Goal: Task Accomplishment & Management: Use online tool/utility

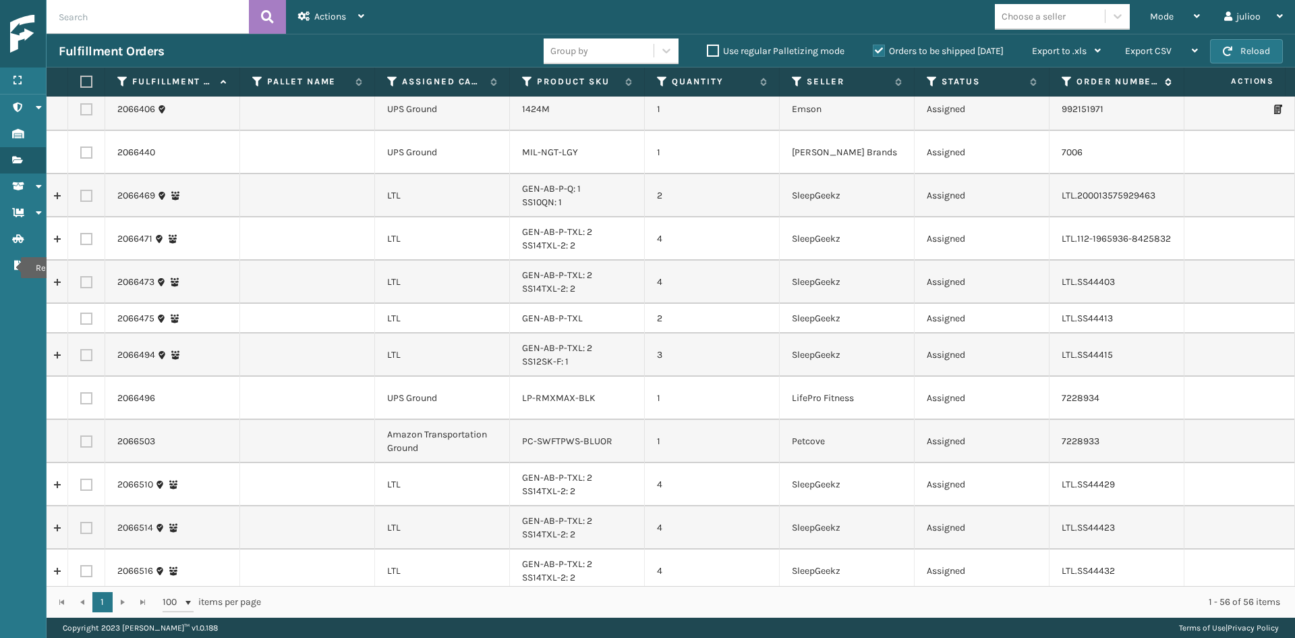
scroll to position [846, 0]
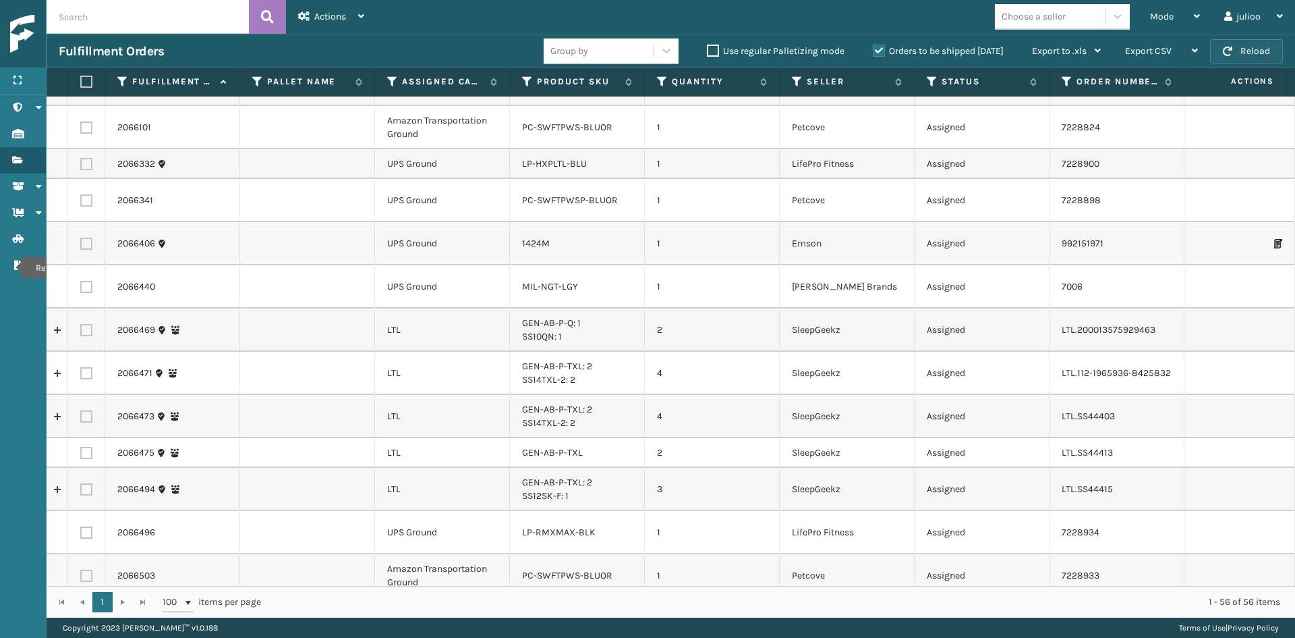
click at [1231, 49] on span "button" at bounding box center [1227, 51] width 9 height 9
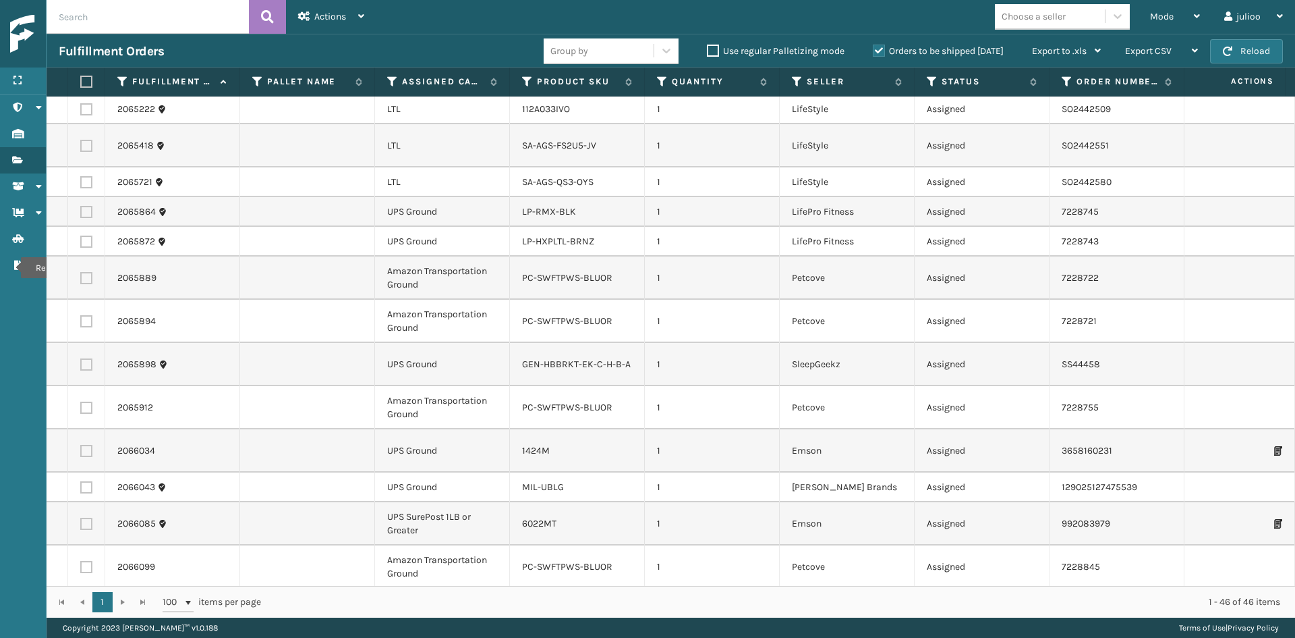
scroll to position [0, 0]
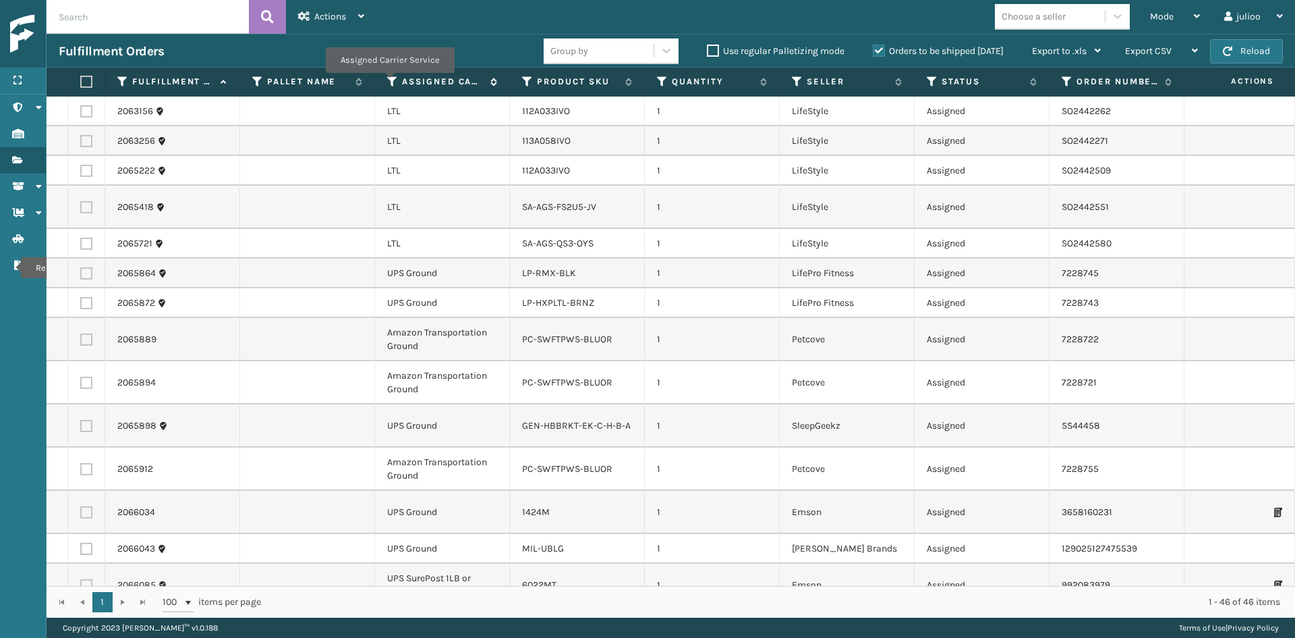
click at [390, 81] on icon at bounding box center [392, 82] width 11 height 12
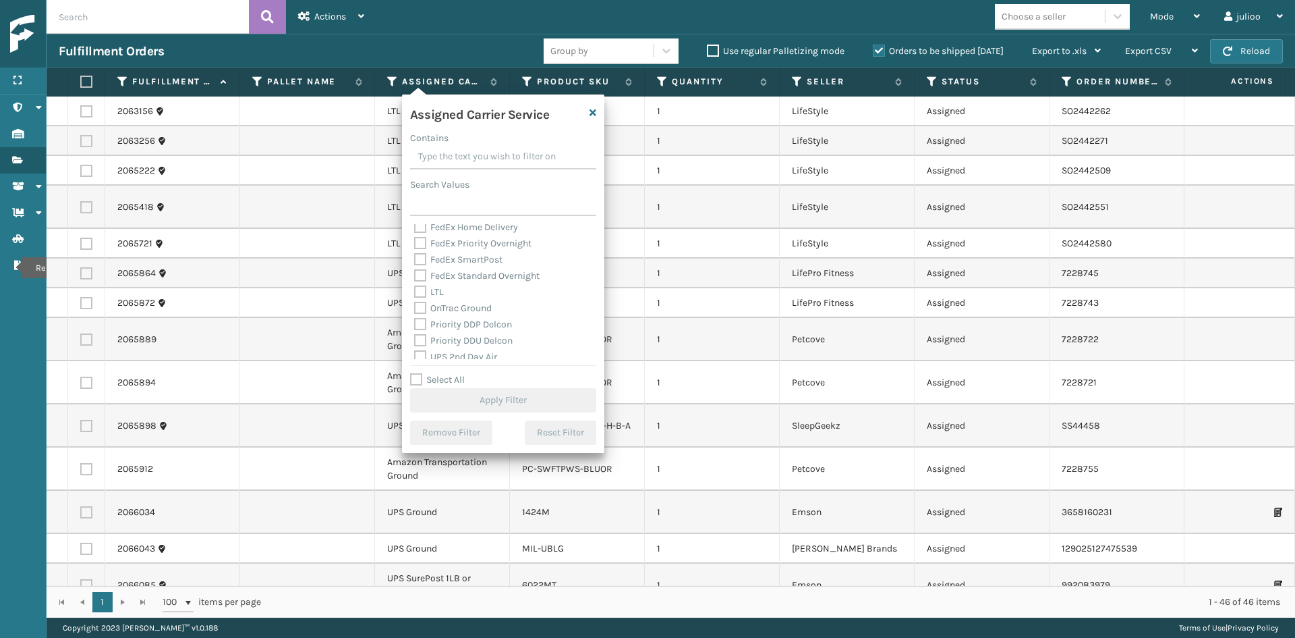
scroll to position [135, 0]
click at [460, 310] on label "OnTrac Ground" at bounding box center [453, 307] width 78 height 11
click at [415, 308] on input "OnTrac Ground" at bounding box center [414, 304] width 1 height 9
checkbox input "true"
click at [462, 327] on label "Priority DDP Delcon" at bounding box center [463, 323] width 98 height 11
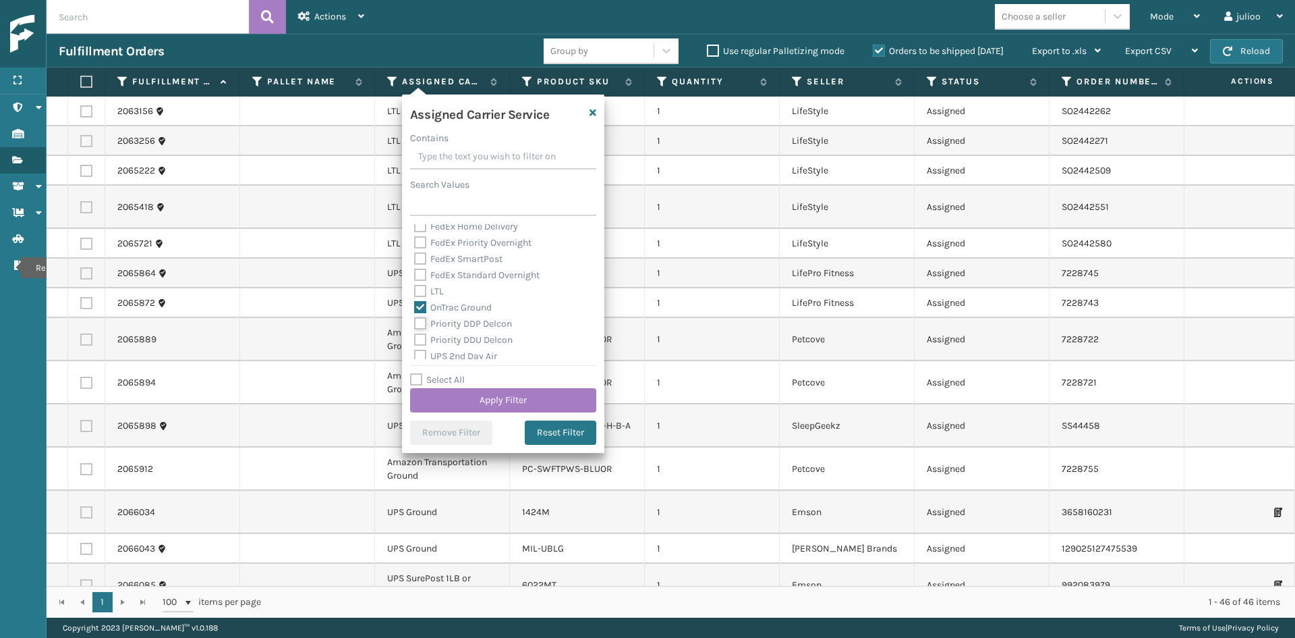
click at [415, 324] on input "Priority DDP Delcon" at bounding box center [414, 320] width 1 height 9
checkbox input "true"
click at [462, 333] on div "Priority DDU Delcon" at bounding box center [503, 340] width 178 height 16
click at [461, 336] on label "Priority DDU Delcon" at bounding box center [463, 339] width 98 height 11
click at [415, 336] on input "Priority DDU Delcon" at bounding box center [414, 336] width 1 height 9
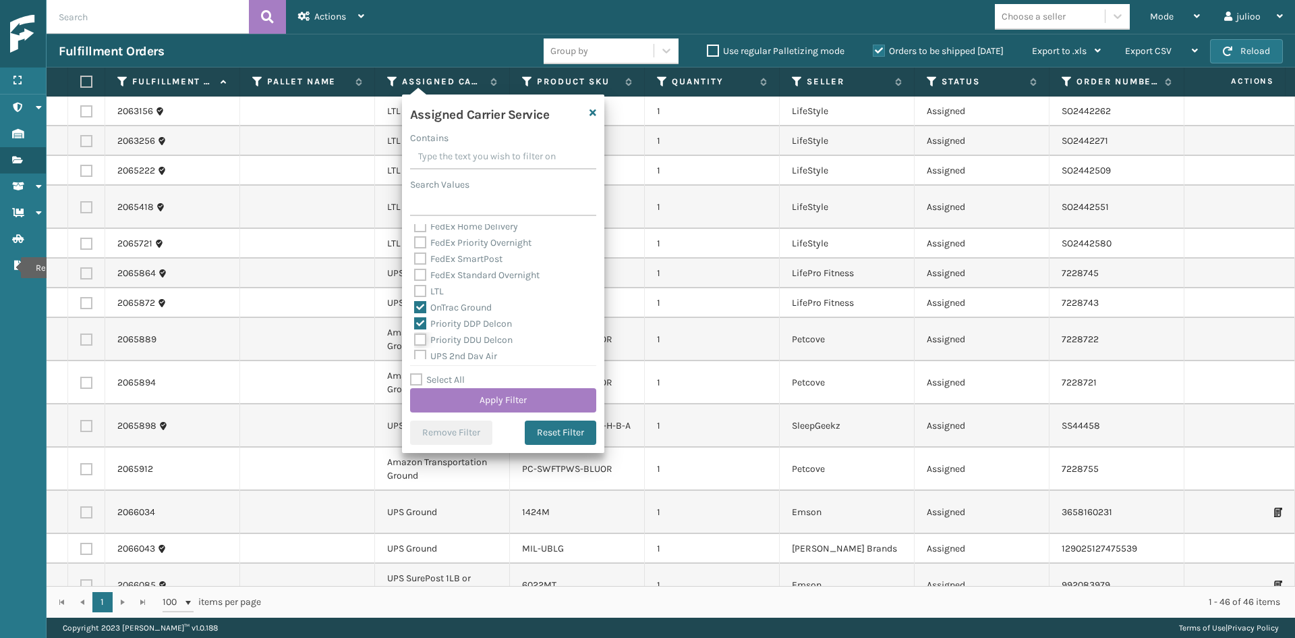
checkbox input "true"
click at [460, 356] on label "UPS 2nd Day Air" at bounding box center [455, 355] width 83 height 11
click at [415, 356] on input "UPS 2nd Day Air" at bounding box center [414, 352] width 1 height 9
checkbox input "true"
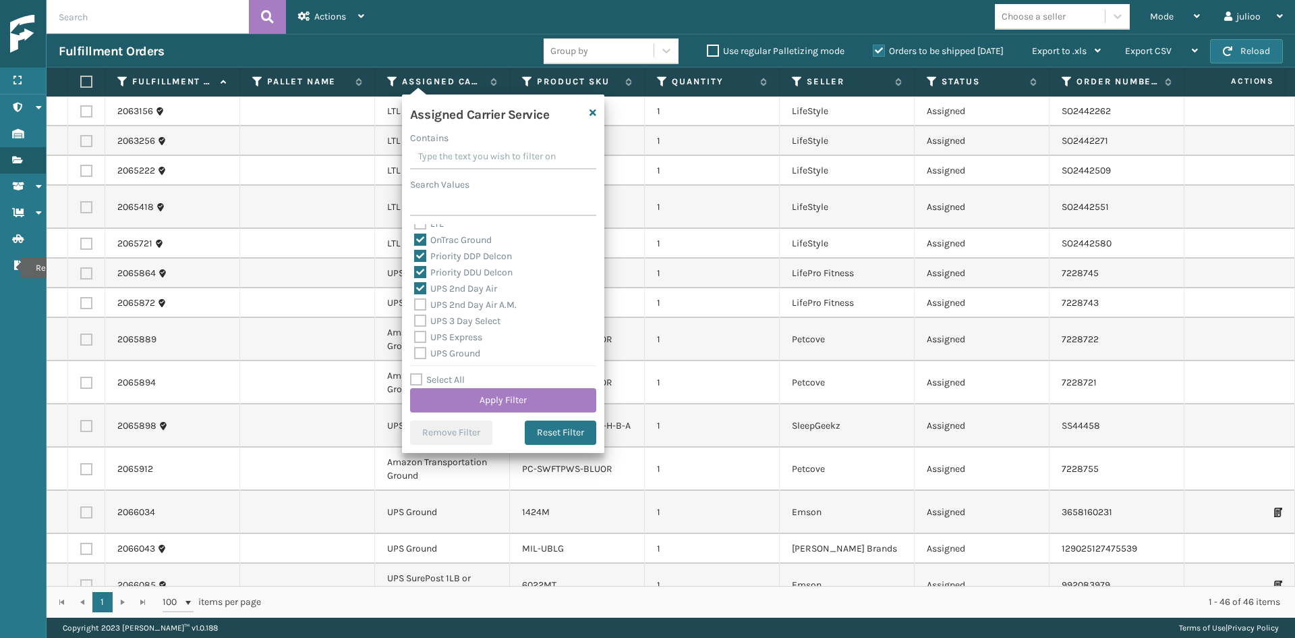
click at [464, 301] on label "UPS 2nd Day Air A.M." at bounding box center [465, 304] width 103 height 11
click at [415, 301] on input "UPS 2nd Day Air A.M." at bounding box center [414, 301] width 1 height 9
checkbox input "true"
click at [459, 320] on label "UPS 3 Day Select" at bounding box center [457, 320] width 86 height 11
click at [415, 320] on input "UPS 3 Day Select" at bounding box center [414, 317] width 1 height 9
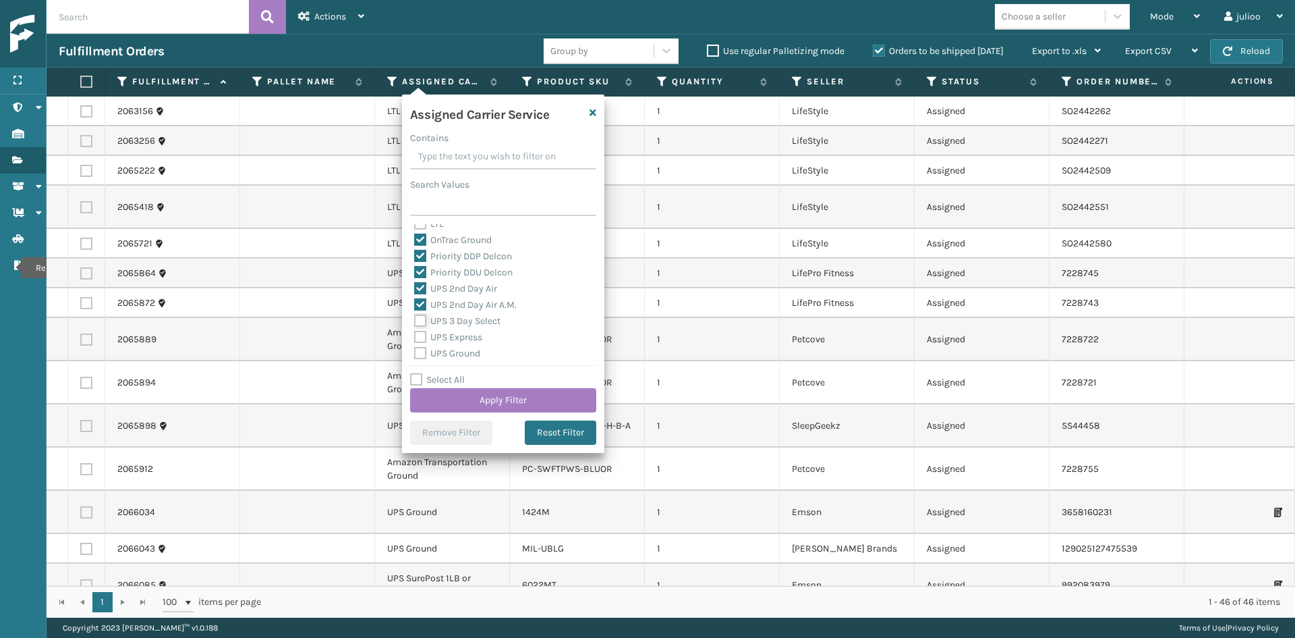
checkbox input "true"
click at [459, 335] on label "UPS Express" at bounding box center [448, 336] width 68 height 11
click at [415, 335] on input "UPS Express" at bounding box center [414, 333] width 1 height 9
checkbox input "true"
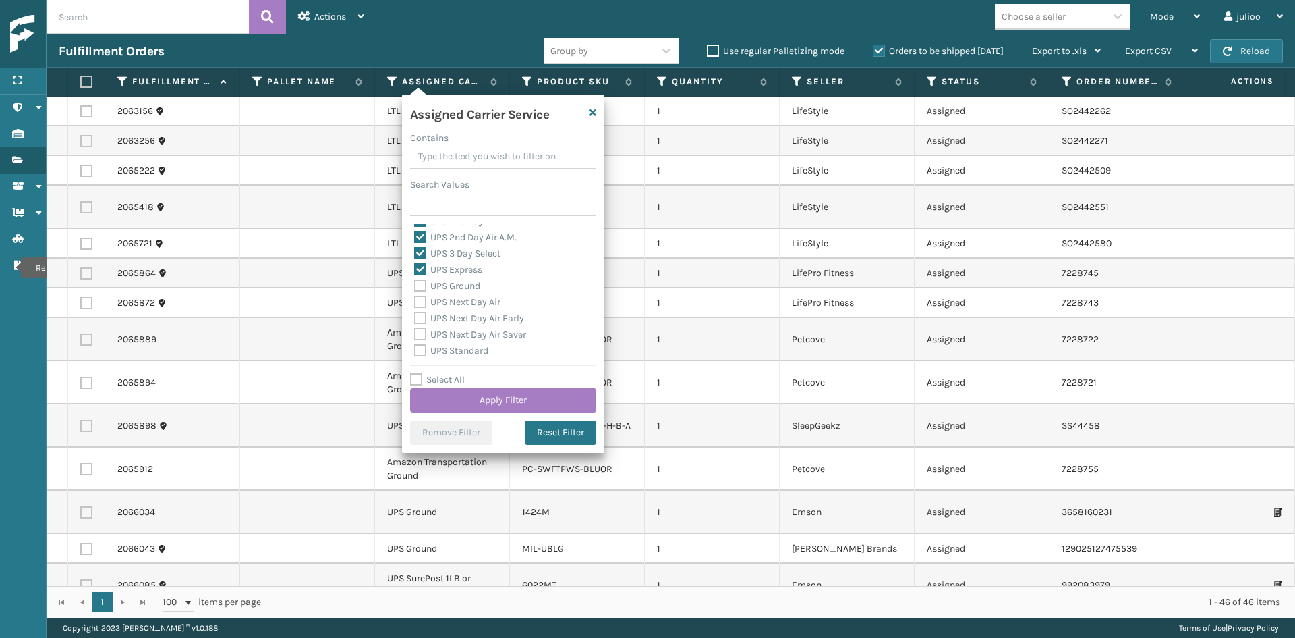
drag, startPoint x: 459, startPoint y: 285, endPoint x: 453, endPoint y: 295, distance: 12.7
click at [457, 287] on label "UPS Ground" at bounding box center [447, 285] width 66 height 11
click at [453, 296] on label "UPS Next Day Air" at bounding box center [457, 301] width 86 height 11
click at [415, 296] on input "UPS Next Day Air" at bounding box center [414, 298] width 1 height 9
click at [455, 307] on label "UPS Next Day Air" at bounding box center [457, 301] width 86 height 11
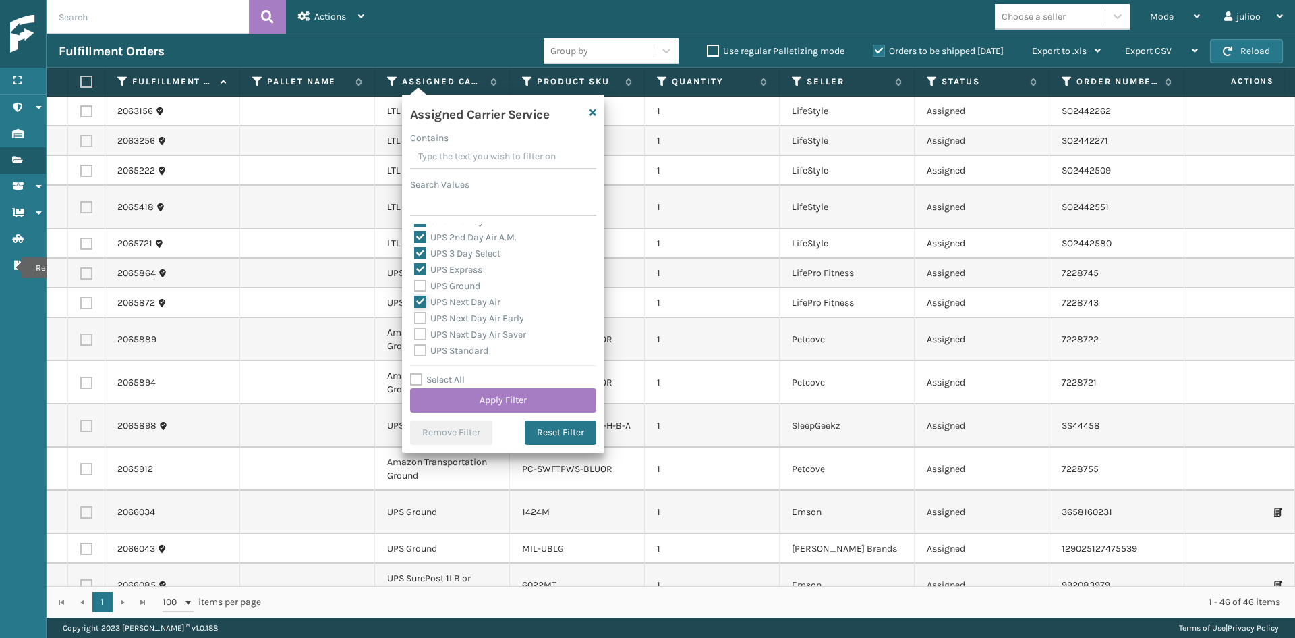
click at [415, 303] on input "UPS Next Day Air" at bounding box center [414, 298] width 1 height 9
checkbox input "false"
click at [455, 291] on div "UPS Ground" at bounding box center [503, 286] width 178 height 16
click at [453, 282] on label "UPS Ground" at bounding box center [447, 285] width 66 height 11
click at [415, 282] on input "UPS Ground" at bounding box center [414, 282] width 1 height 9
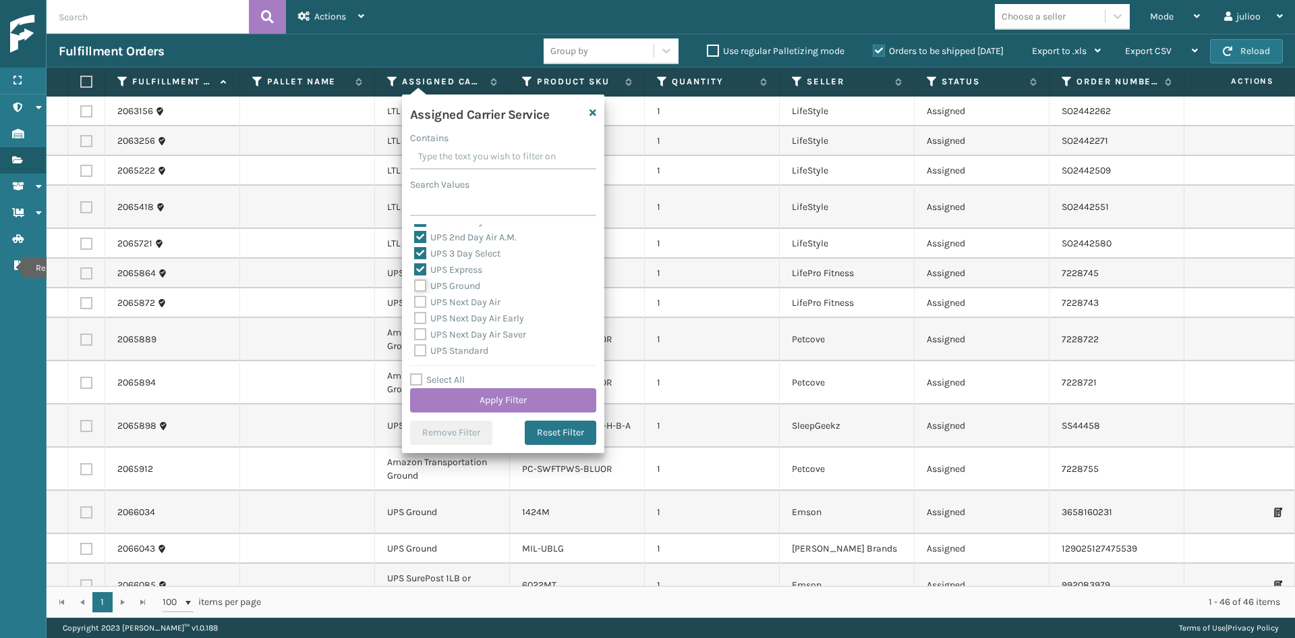
checkbox input "true"
click at [448, 299] on label "UPS Next Day Air" at bounding box center [457, 301] width 86 height 11
click at [415, 299] on input "UPS Next Day Air" at bounding box center [414, 298] width 1 height 9
checkbox input "true"
click at [451, 320] on label "UPS Next Day Air Early" at bounding box center [469, 317] width 110 height 11
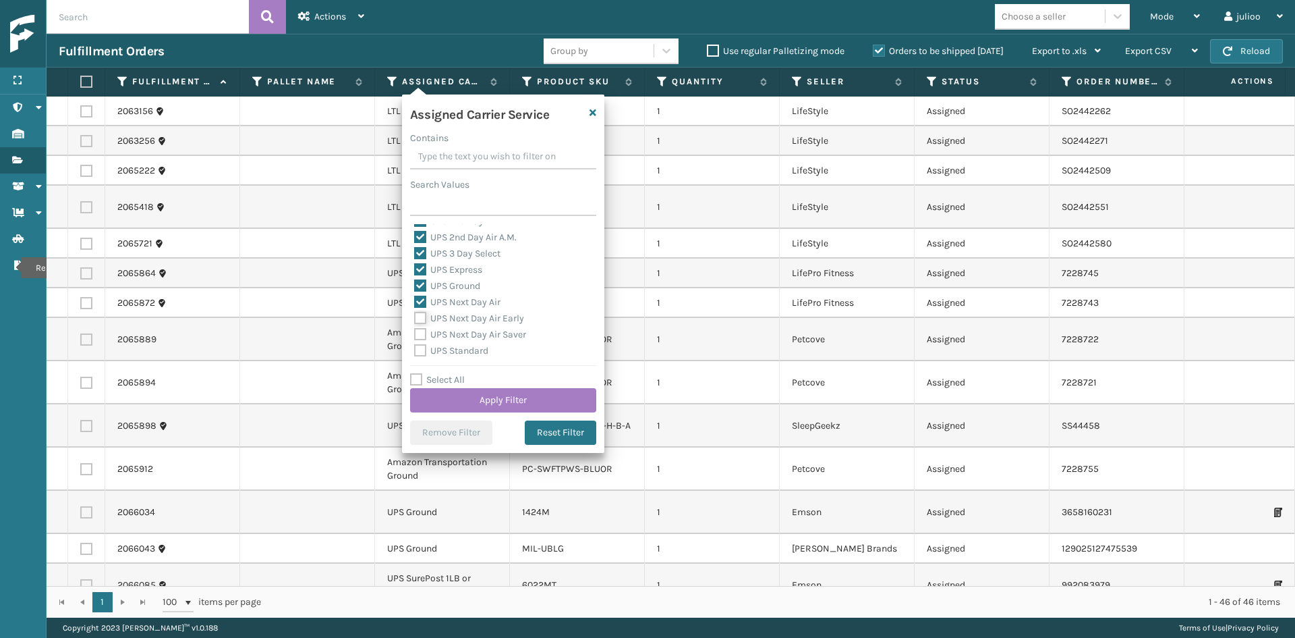
click at [415, 319] on input "UPS Next Day Air Early" at bounding box center [414, 314] width 1 height 9
checkbox input "true"
click at [454, 336] on label "UPS Next Day Air Saver" at bounding box center [470, 334] width 112 height 11
click at [415, 335] on input "UPS Next Day Air Saver" at bounding box center [414, 331] width 1 height 9
checkbox input "true"
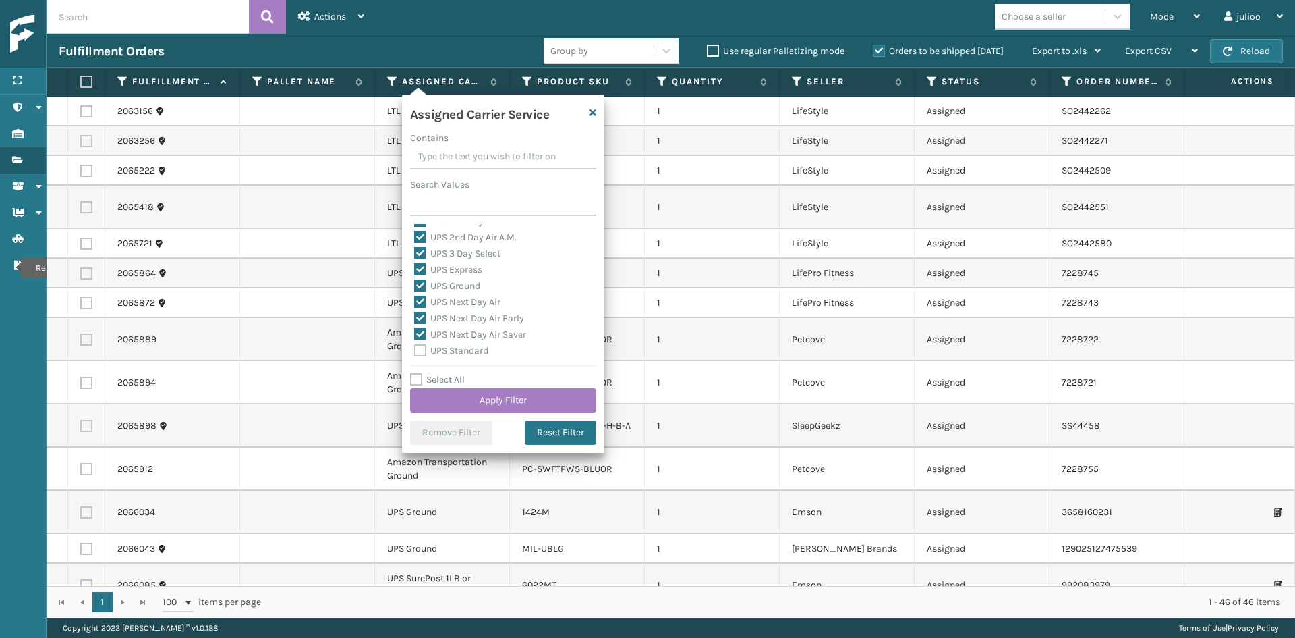
click at [456, 354] on label "UPS Standard" at bounding box center [451, 350] width 74 height 11
click at [415, 351] on input "UPS Standard" at bounding box center [414, 347] width 1 height 9
checkbox input "true"
click at [463, 296] on label "UPS SurePost 1LB or Greater" at bounding box center [480, 298] width 133 height 11
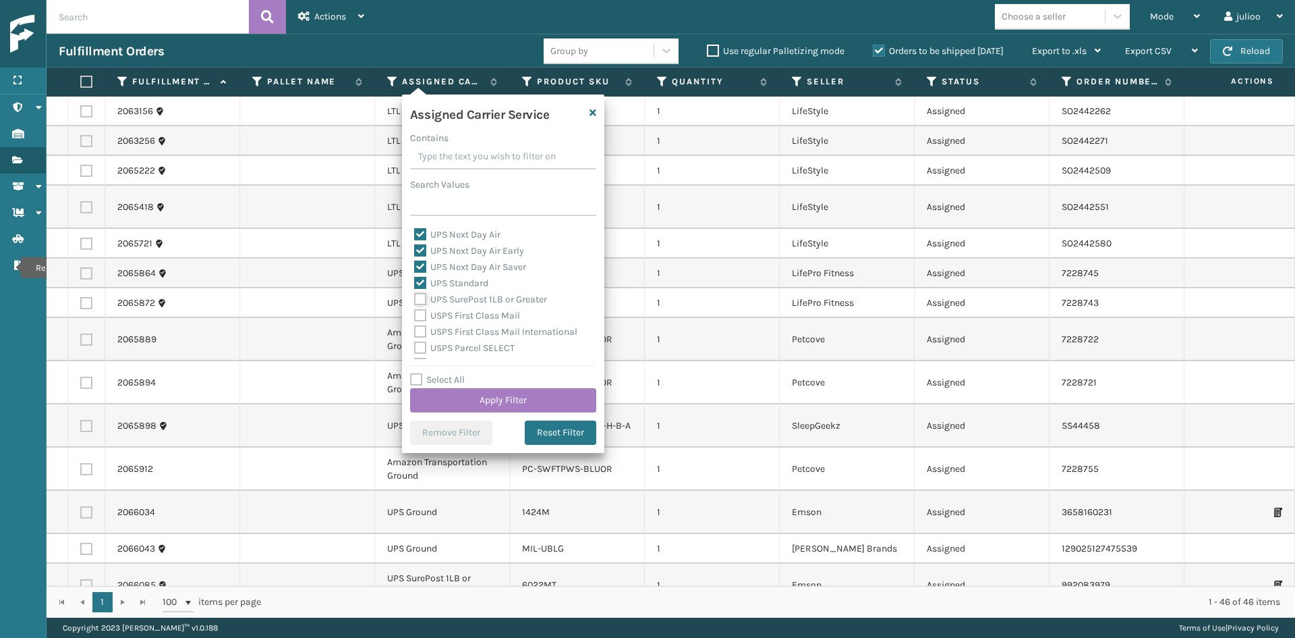
click at [415, 296] on input "UPS SurePost 1LB or Greater" at bounding box center [414, 295] width 1 height 9
checkbox input "true"
click at [488, 401] on button "Apply Filter" at bounding box center [503, 400] width 186 height 24
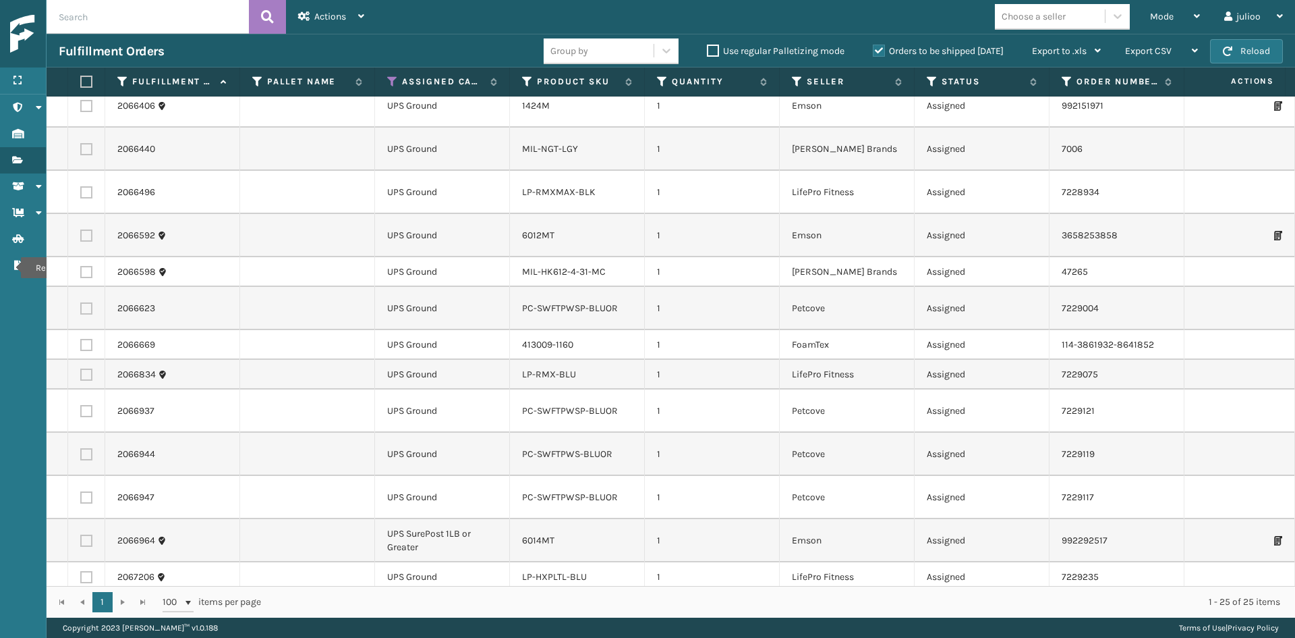
scroll to position [0, 0]
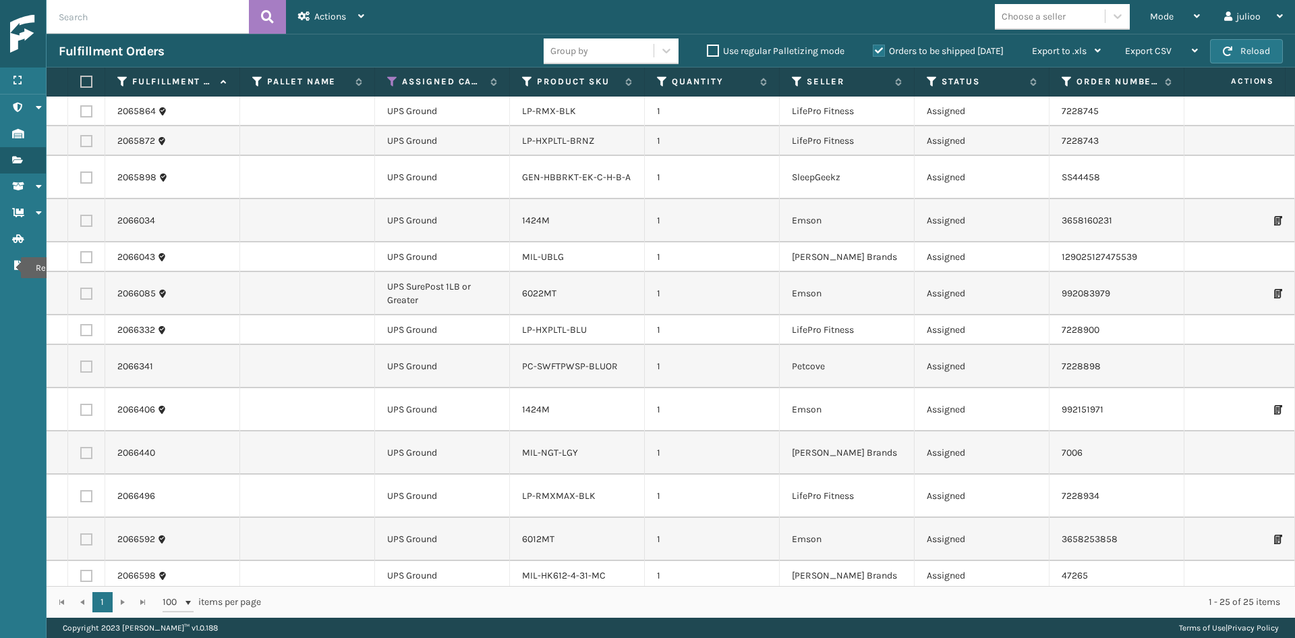
click at [1056, 13] on div "Choose a seller" at bounding box center [1034, 16] width 64 height 14
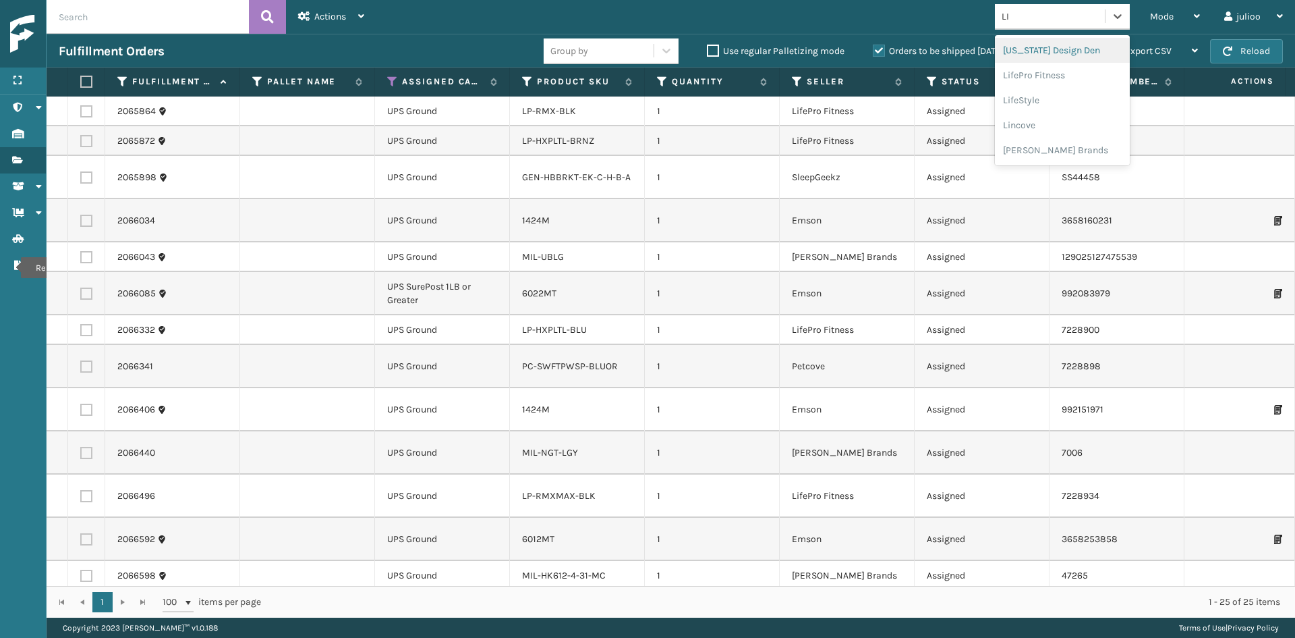
type input "LIFE"
click at [1023, 47] on div "LifePro Fitness" at bounding box center [1062, 50] width 135 height 25
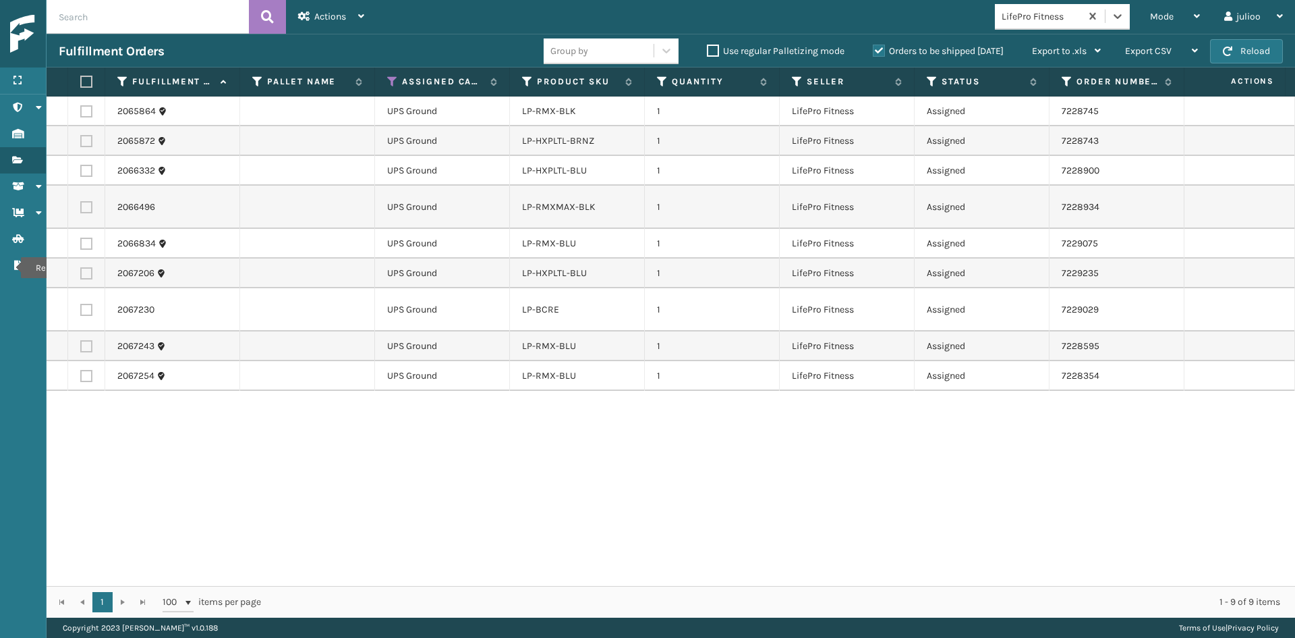
drag, startPoint x: 86, startPoint y: 80, endPoint x: 105, endPoint y: 78, distance: 19.1
click at [86, 80] on label at bounding box center [84, 82] width 8 height 12
click at [81, 80] on input "checkbox" at bounding box center [80, 82] width 1 height 9
checkbox input "true"
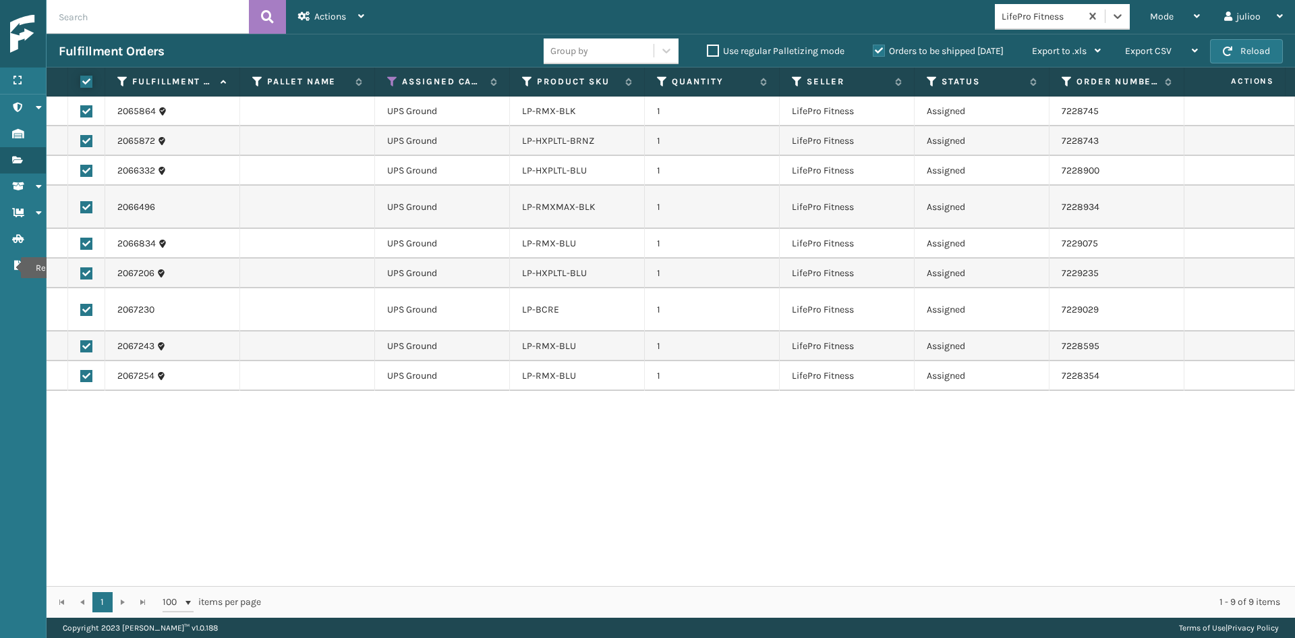
checkbox input "true"
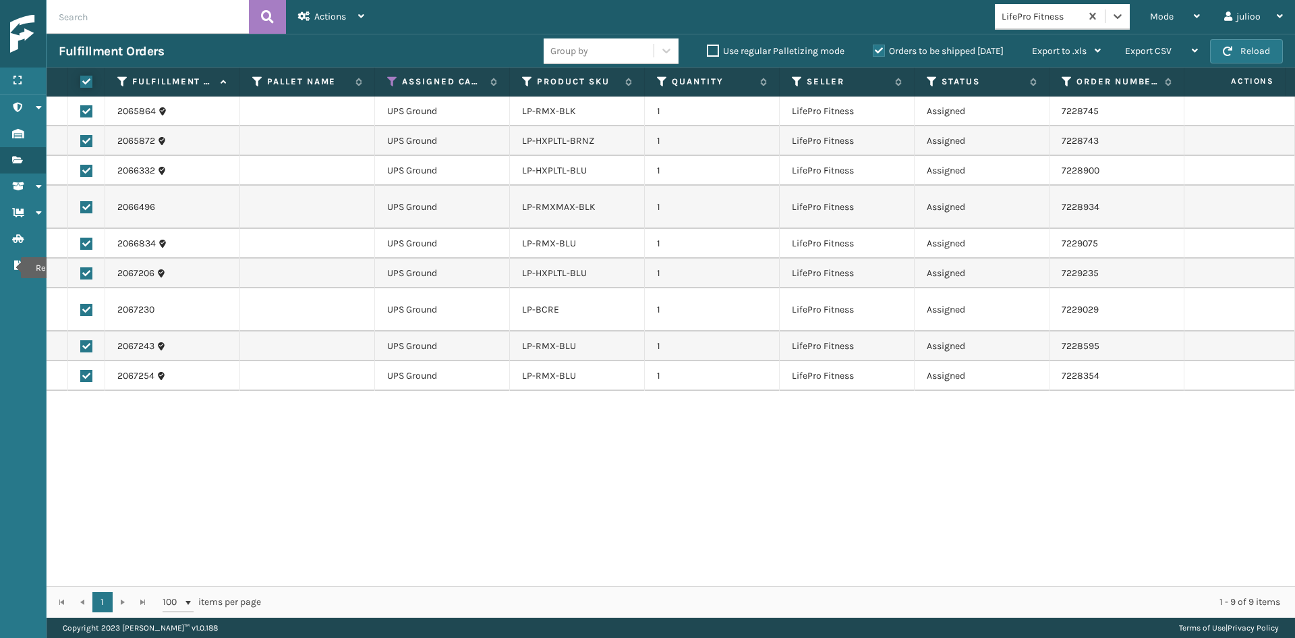
checkbox input "true"
click at [317, 8] on div "Actions" at bounding box center [331, 17] width 66 height 34
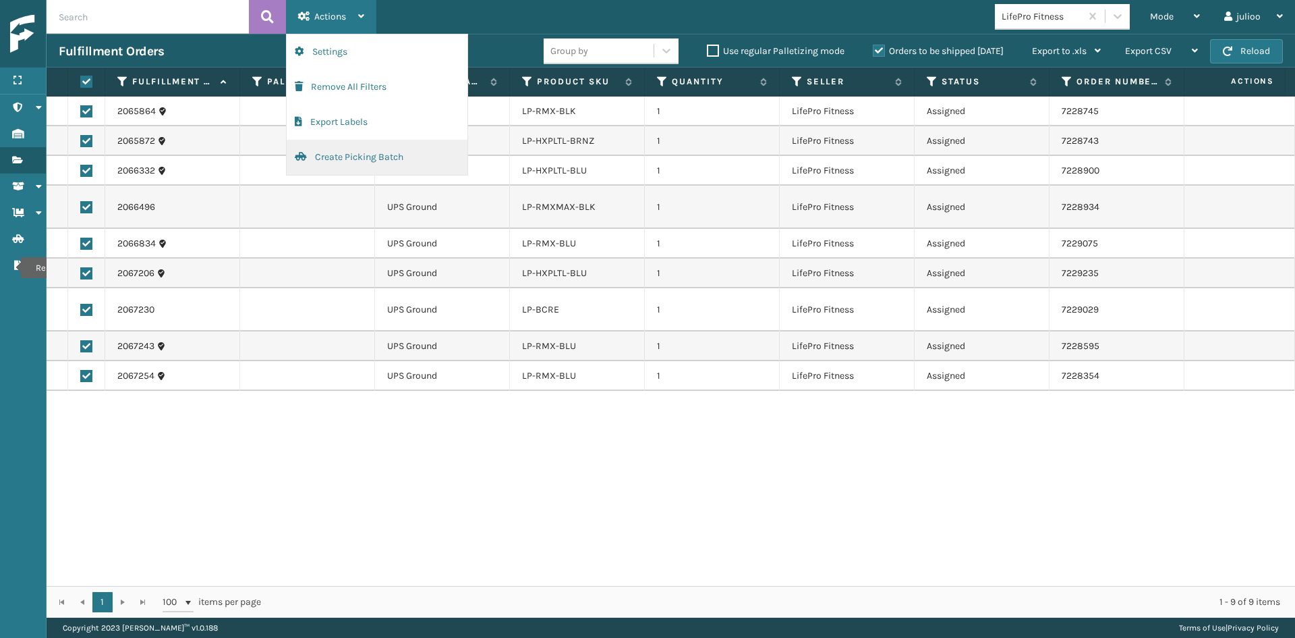
click at [329, 155] on button "Create Picking Batch" at bounding box center [377, 157] width 181 height 35
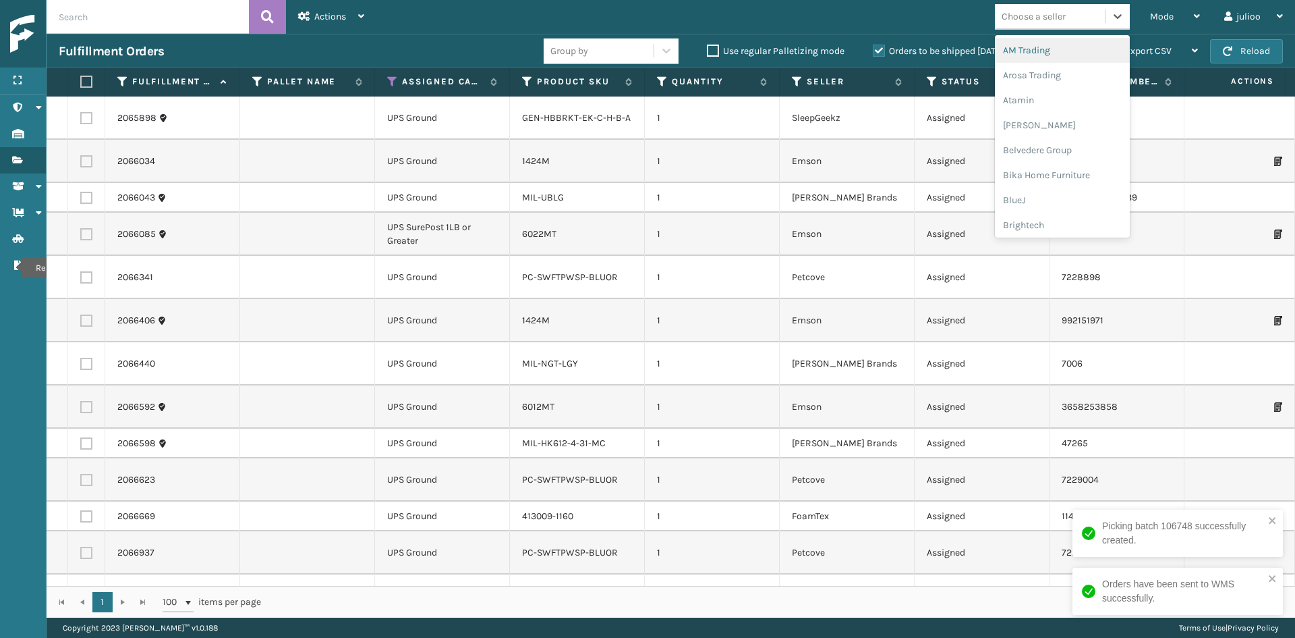
click at [1075, 9] on div "Choose a seller" at bounding box center [1050, 16] width 110 height 22
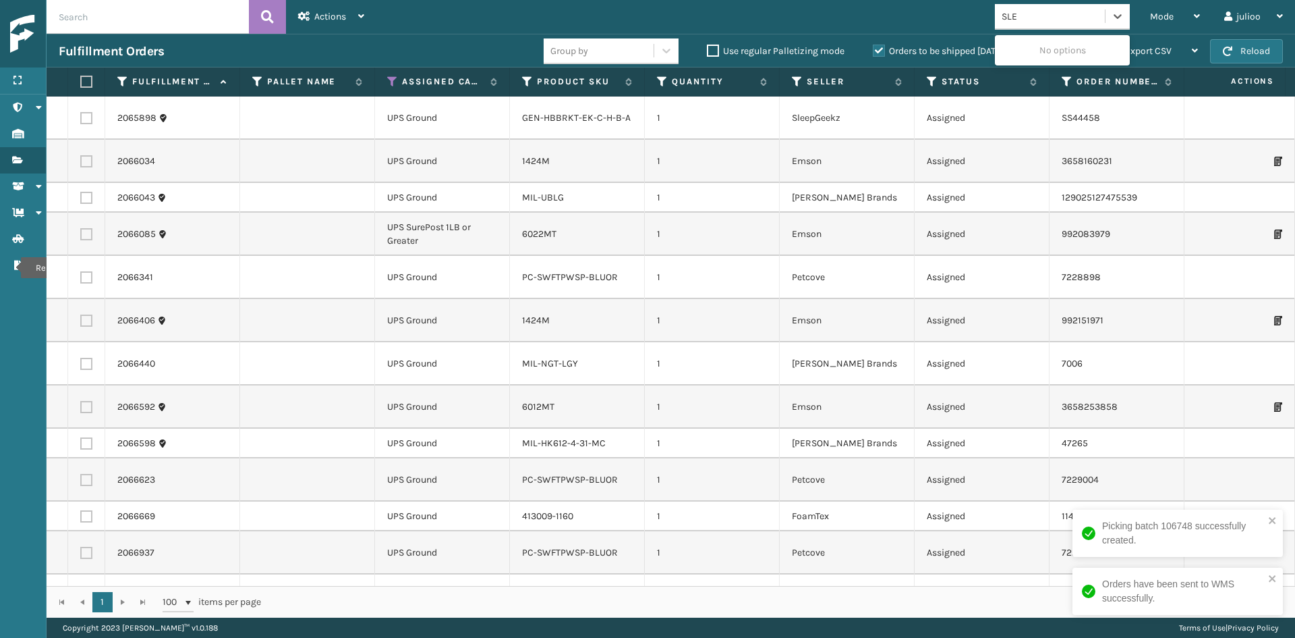
type input "SLEE"
click at [1042, 51] on div "SleepGeekz" at bounding box center [1062, 50] width 135 height 25
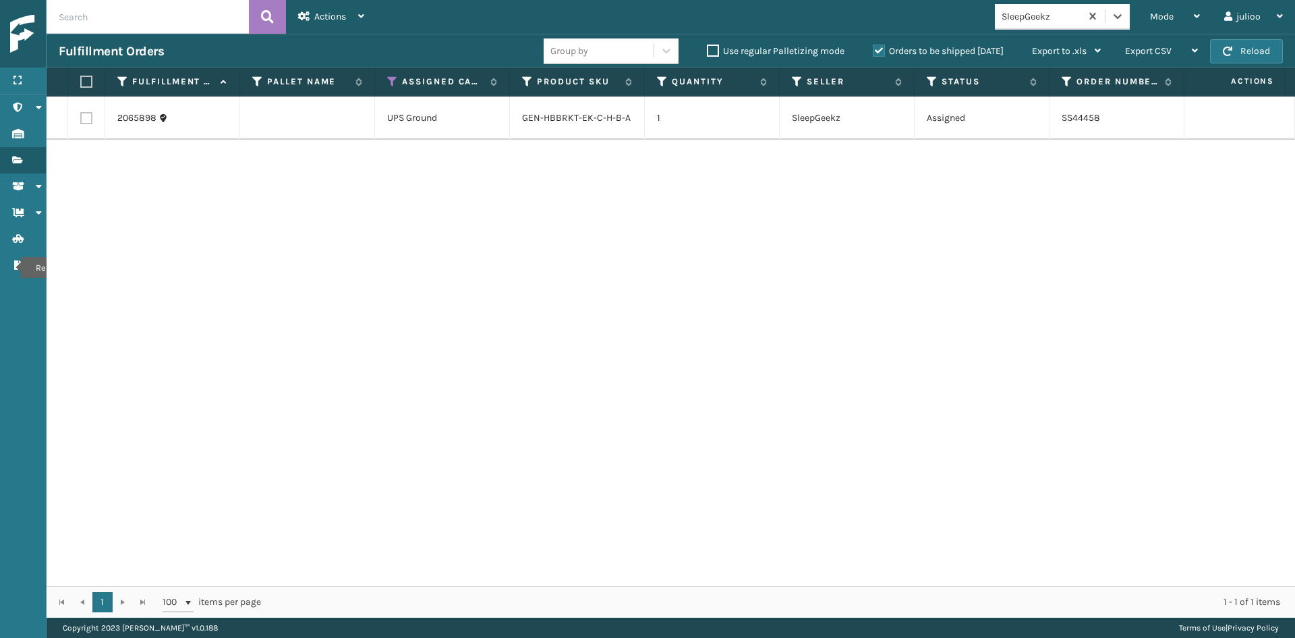
click at [88, 76] on label at bounding box center [84, 82] width 8 height 12
click at [81, 78] on input "checkbox" at bounding box center [80, 82] width 1 height 9
checkbox input "true"
click at [351, 15] on div "Actions" at bounding box center [331, 17] width 66 height 34
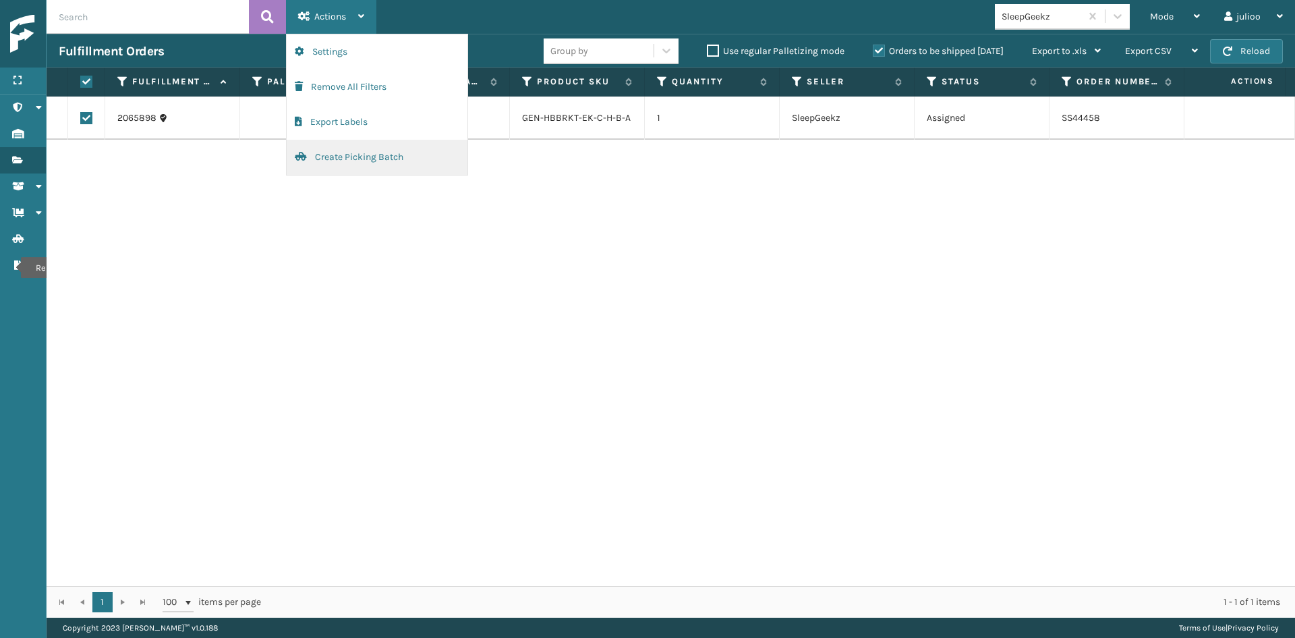
click at [375, 146] on button "Create Picking Batch" at bounding box center [377, 157] width 181 height 35
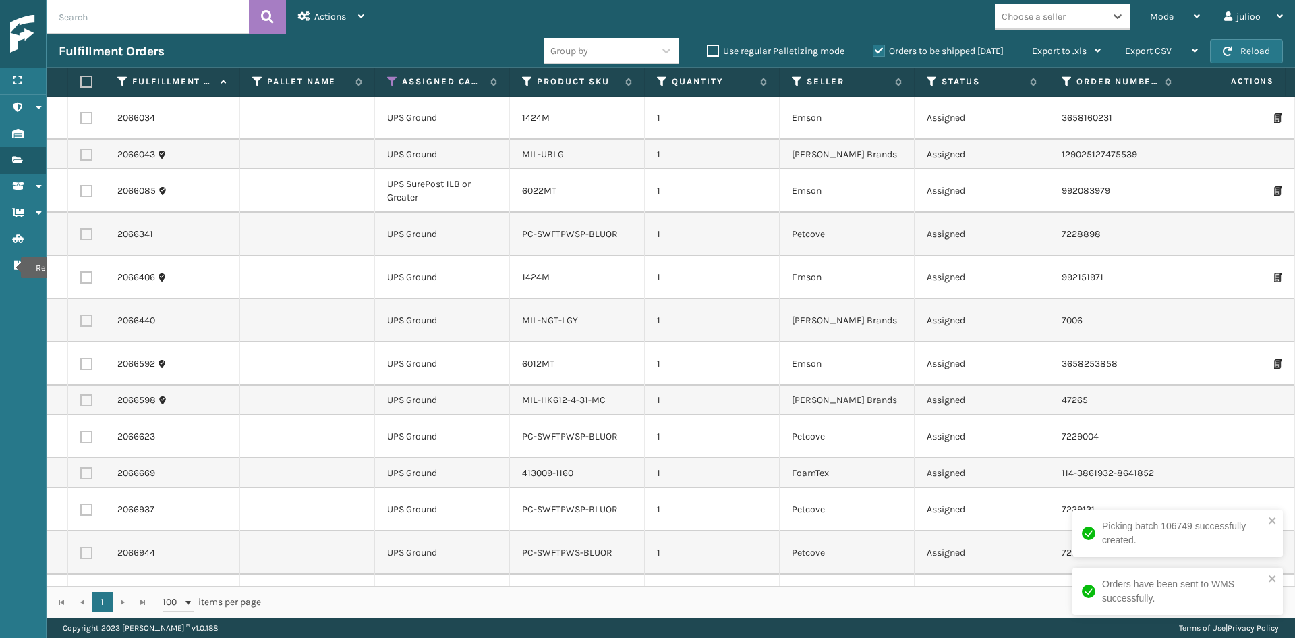
click at [1036, 16] on div "Choose a seller" at bounding box center [1034, 16] width 64 height 14
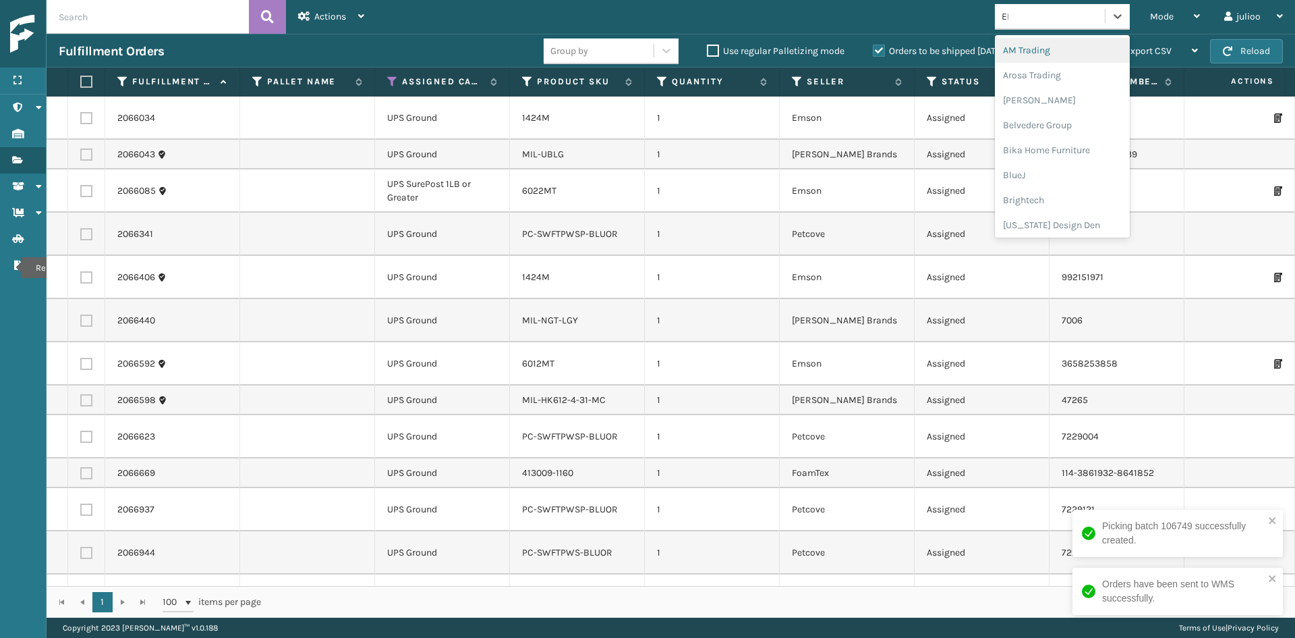
type input "EMS"
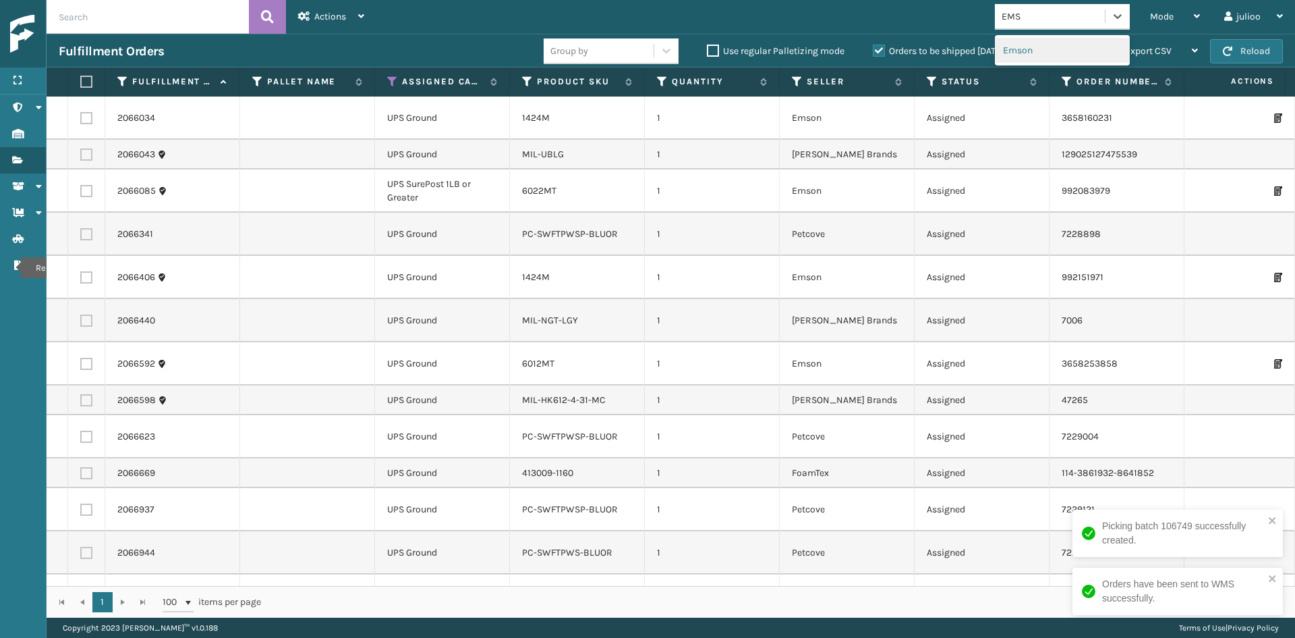
click at [1057, 47] on div "Emson" at bounding box center [1062, 50] width 135 height 25
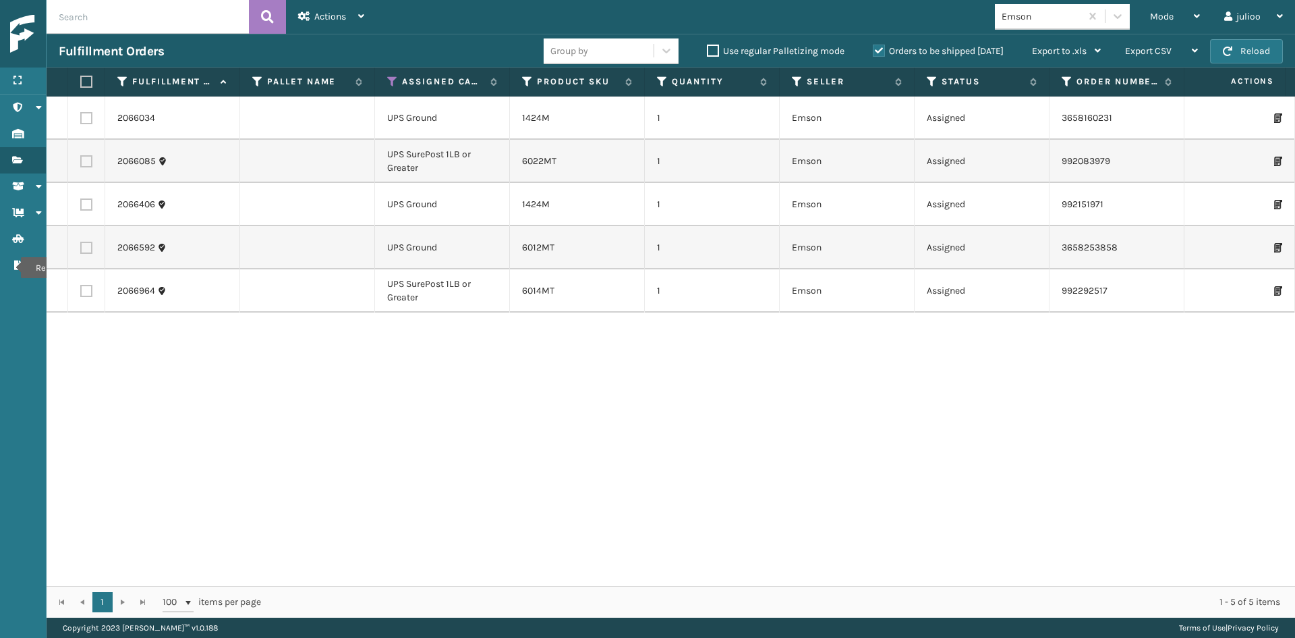
click at [84, 79] on label at bounding box center [84, 82] width 8 height 12
click at [81, 79] on input "checkbox" at bounding box center [80, 82] width 1 height 9
checkbox input "true"
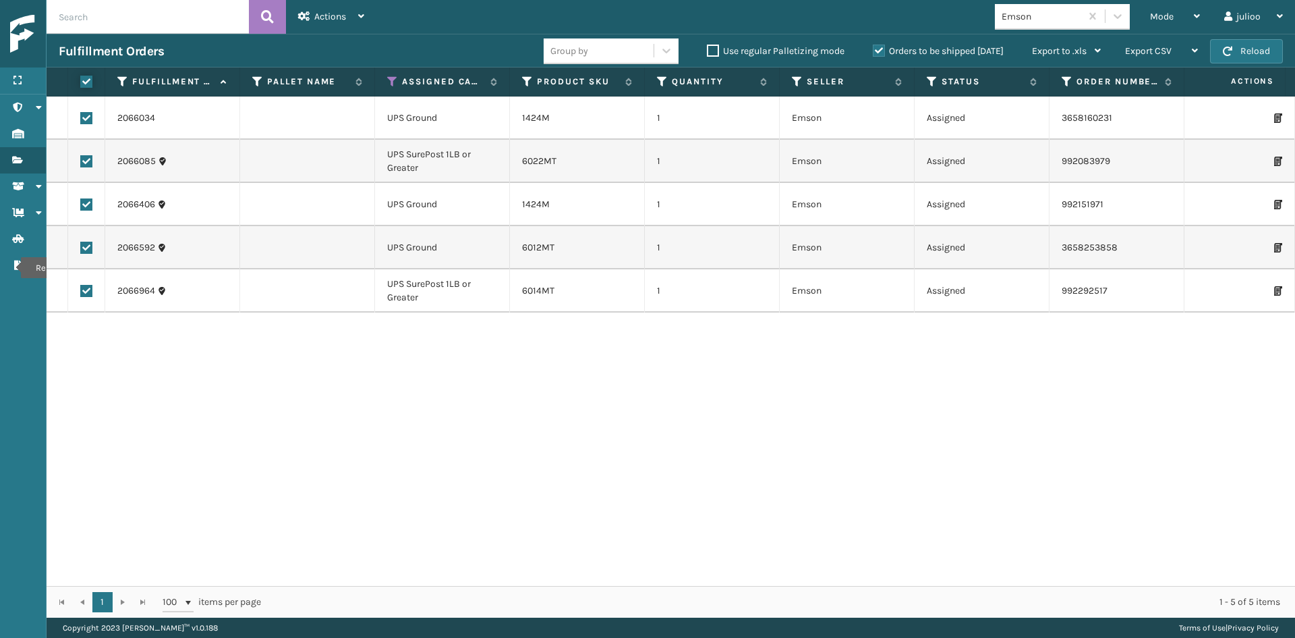
checkbox input "true"
click at [357, 7] on div "Actions" at bounding box center [331, 17] width 66 height 34
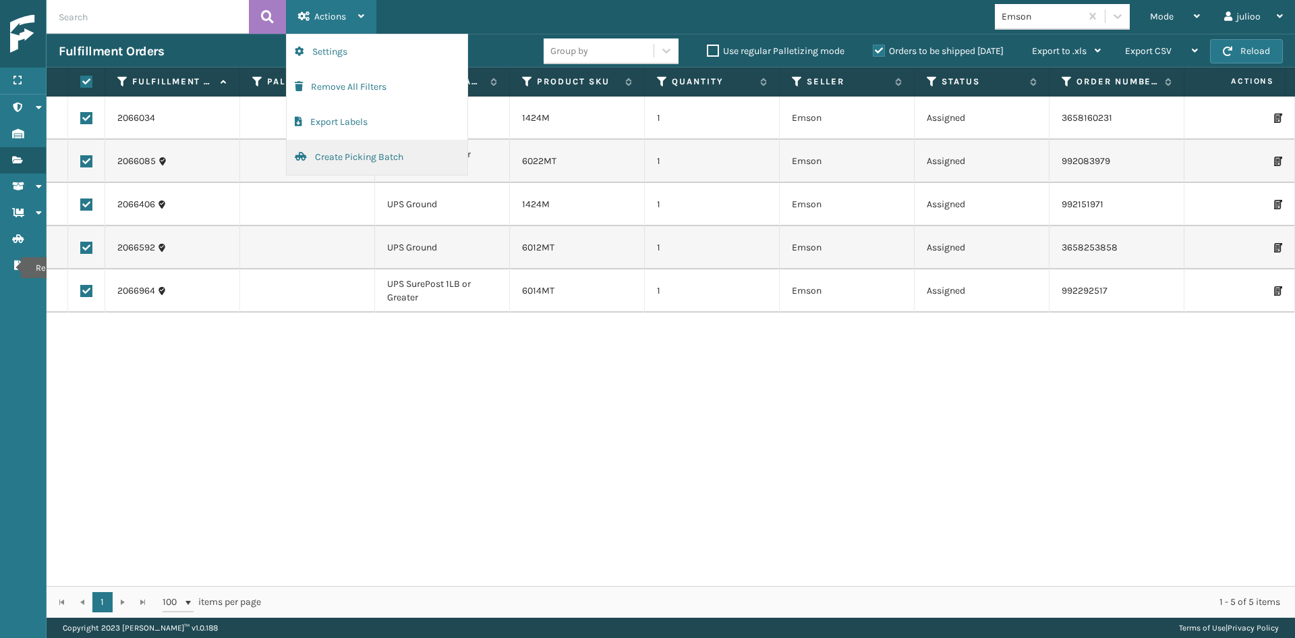
click at [339, 160] on button "Create Picking Batch" at bounding box center [377, 157] width 181 height 35
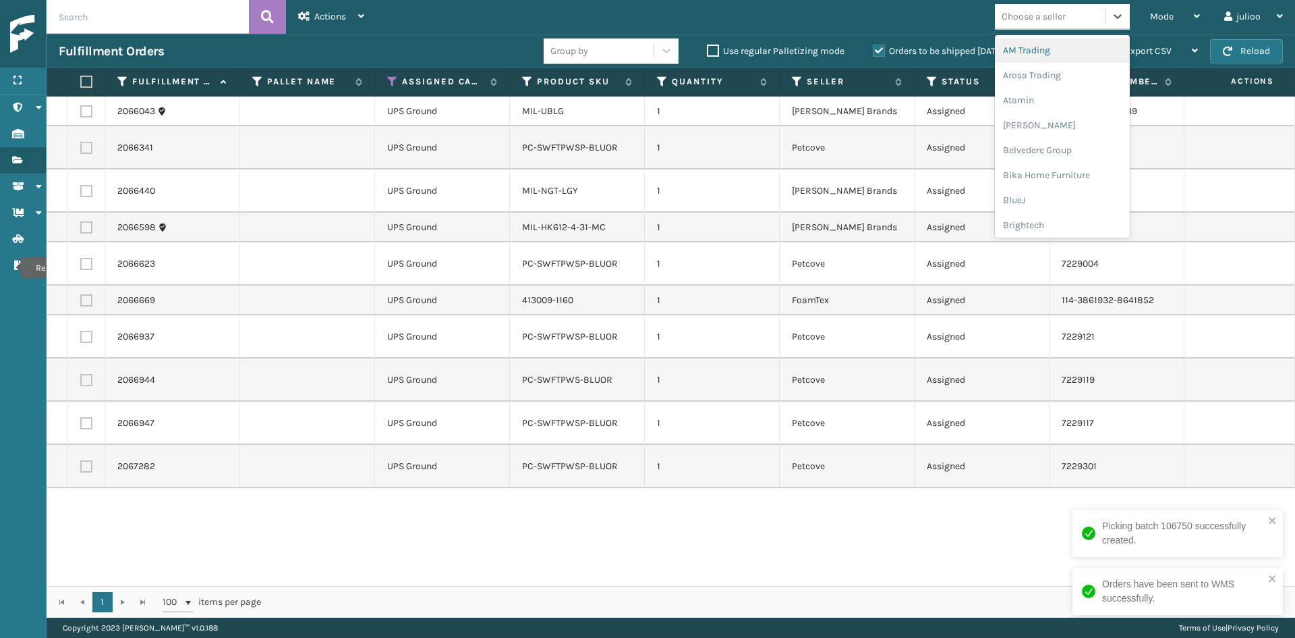
click at [1038, 21] on div "Choose a seller" at bounding box center [1034, 16] width 64 height 14
type input "MILL"
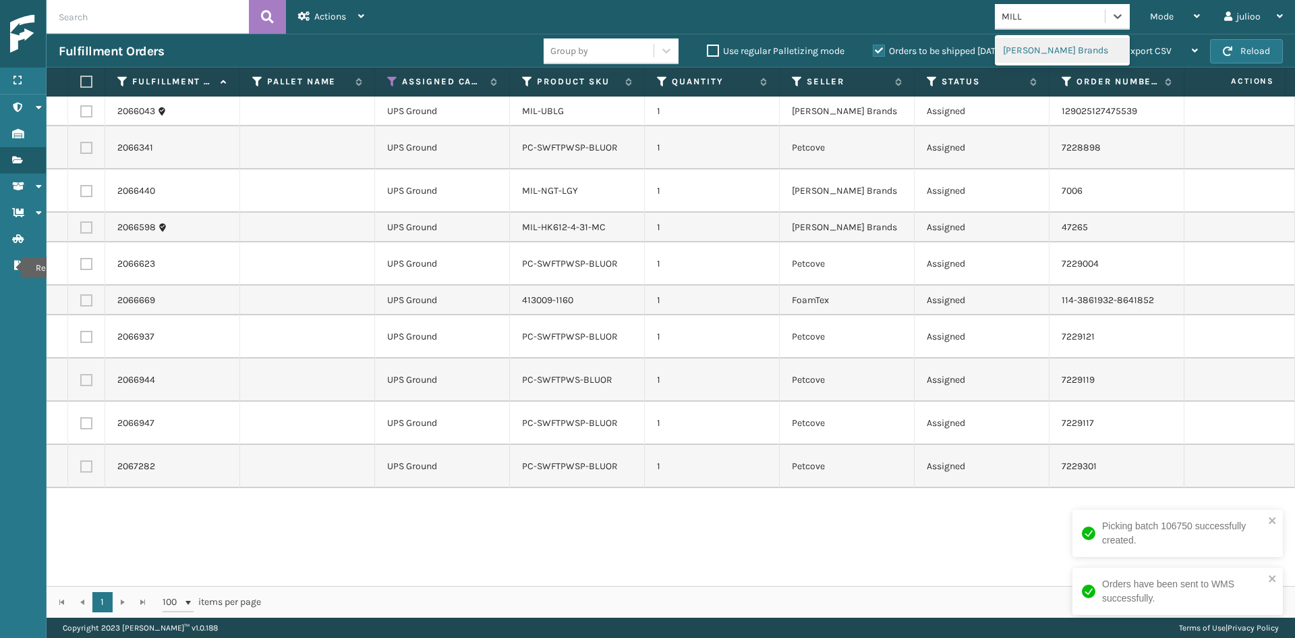
click at [1007, 49] on div "[PERSON_NAME] Brands" at bounding box center [1062, 50] width 135 height 25
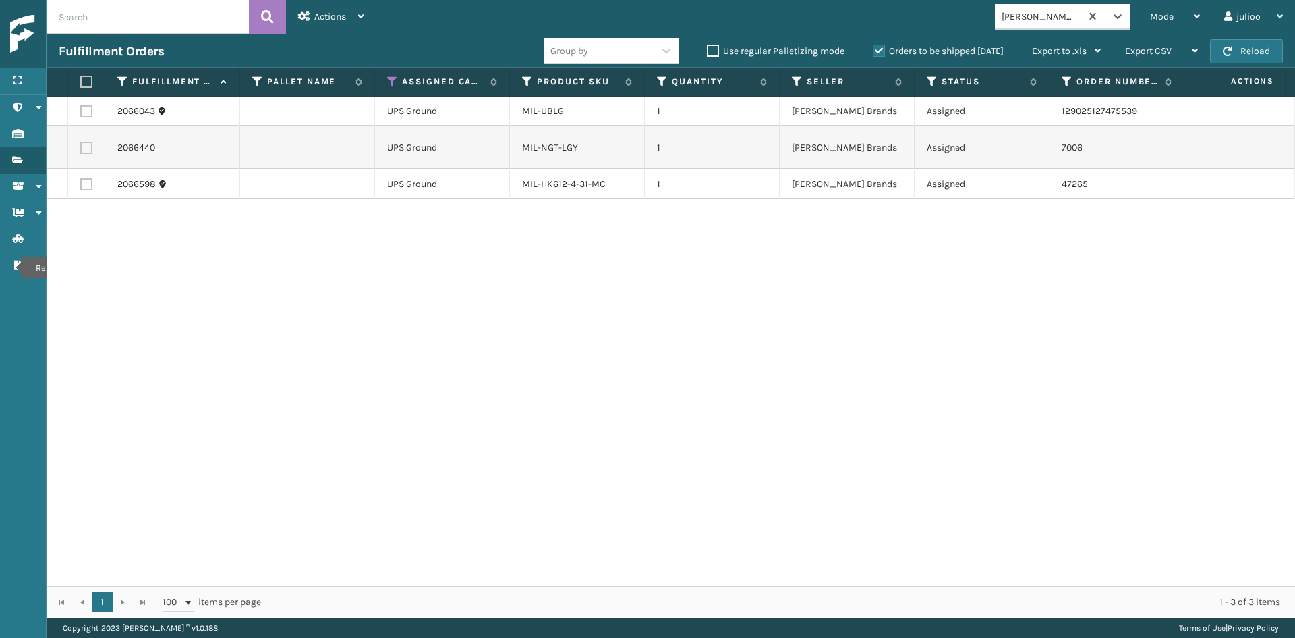
click at [86, 81] on label at bounding box center [84, 82] width 8 height 12
click at [81, 81] on input "checkbox" at bounding box center [80, 82] width 1 height 9
checkbox input "true"
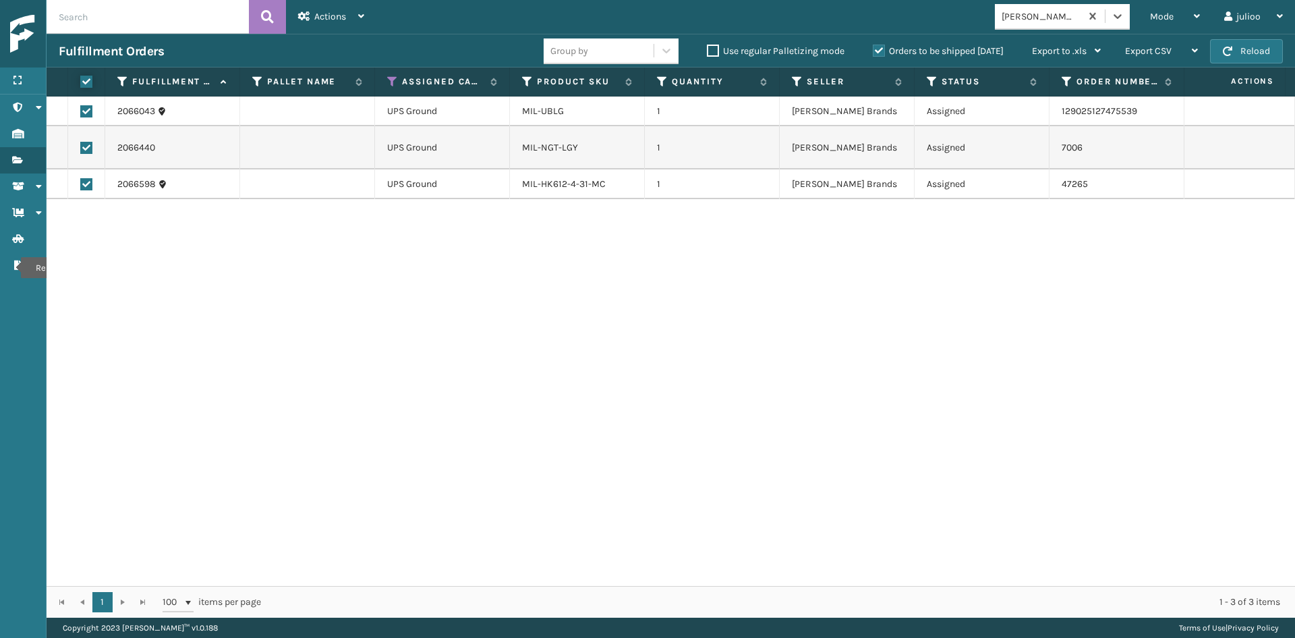
checkbox input "true"
click at [311, 11] on div "Actions" at bounding box center [331, 17] width 66 height 34
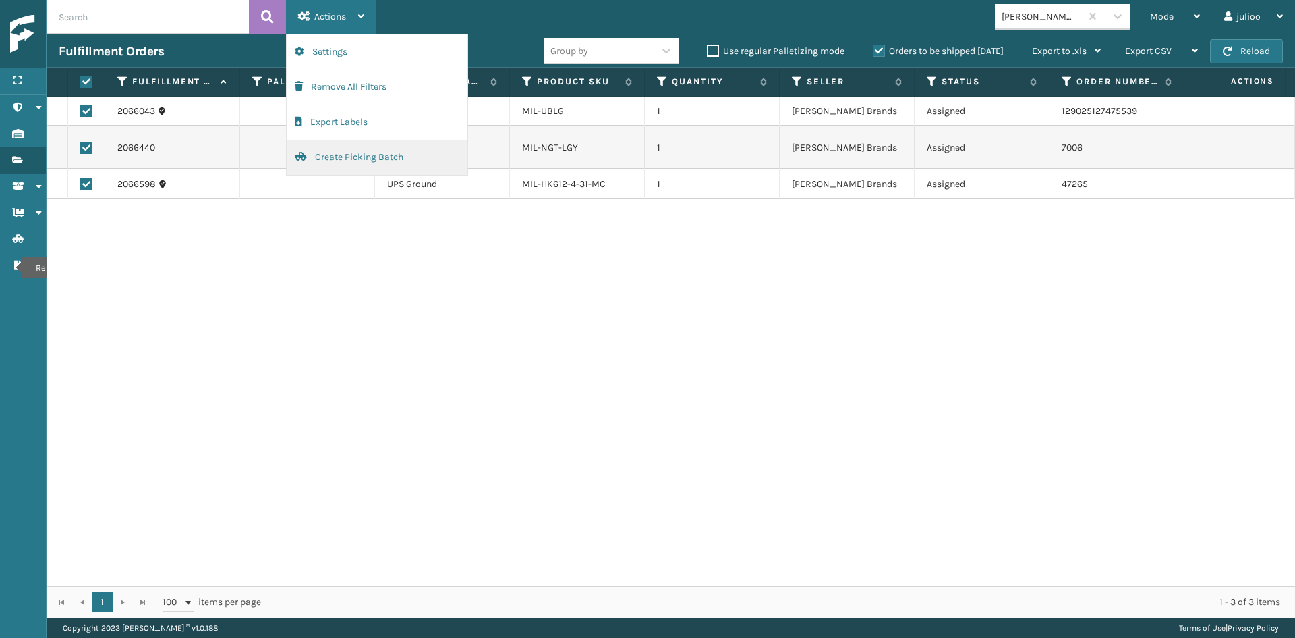
click at [354, 164] on button "Create Picking Batch" at bounding box center [377, 157] width 181 height 35
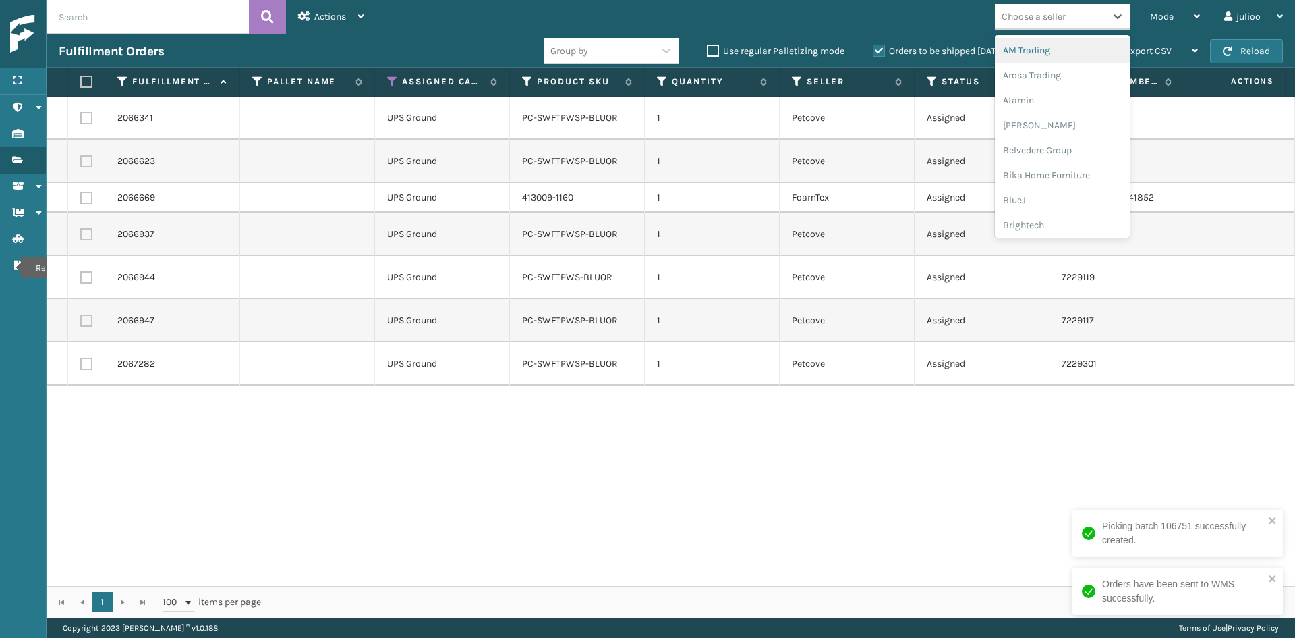
click at [1042, 9] on div "Choose a seller" at bounding box center [1034, 16] width 64 height 14
type input "PET"
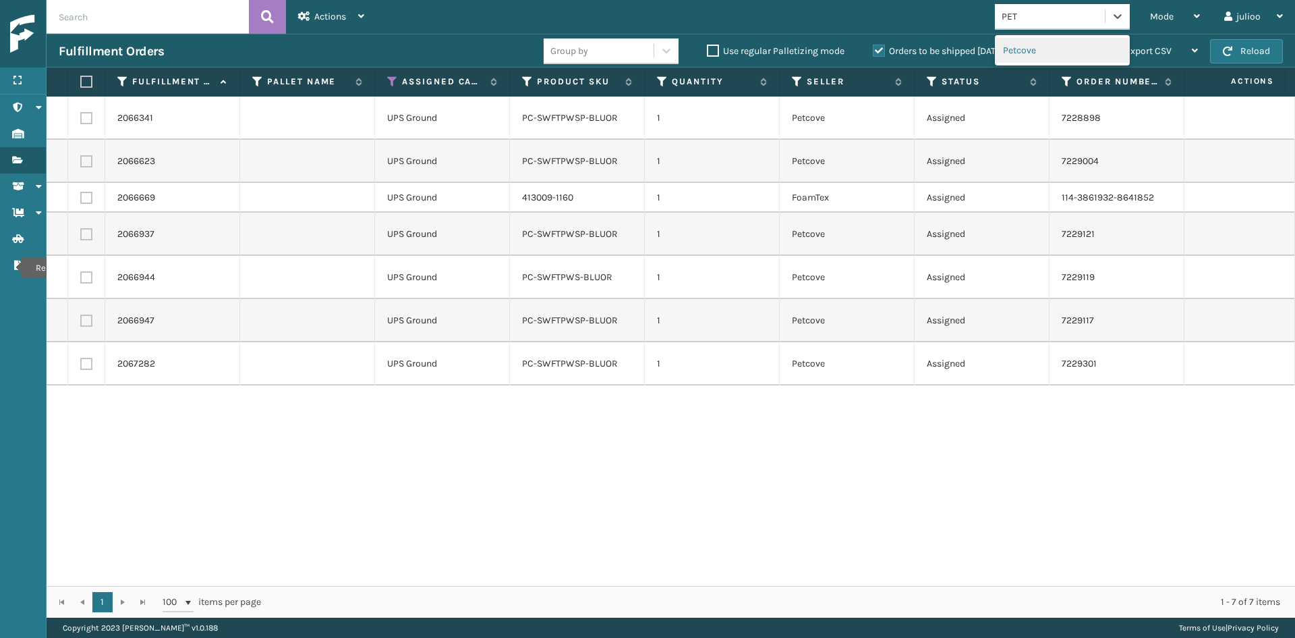
click at [1036, 53] on div "Petcove" at bounding box center [1062, 50] width 135 height 25
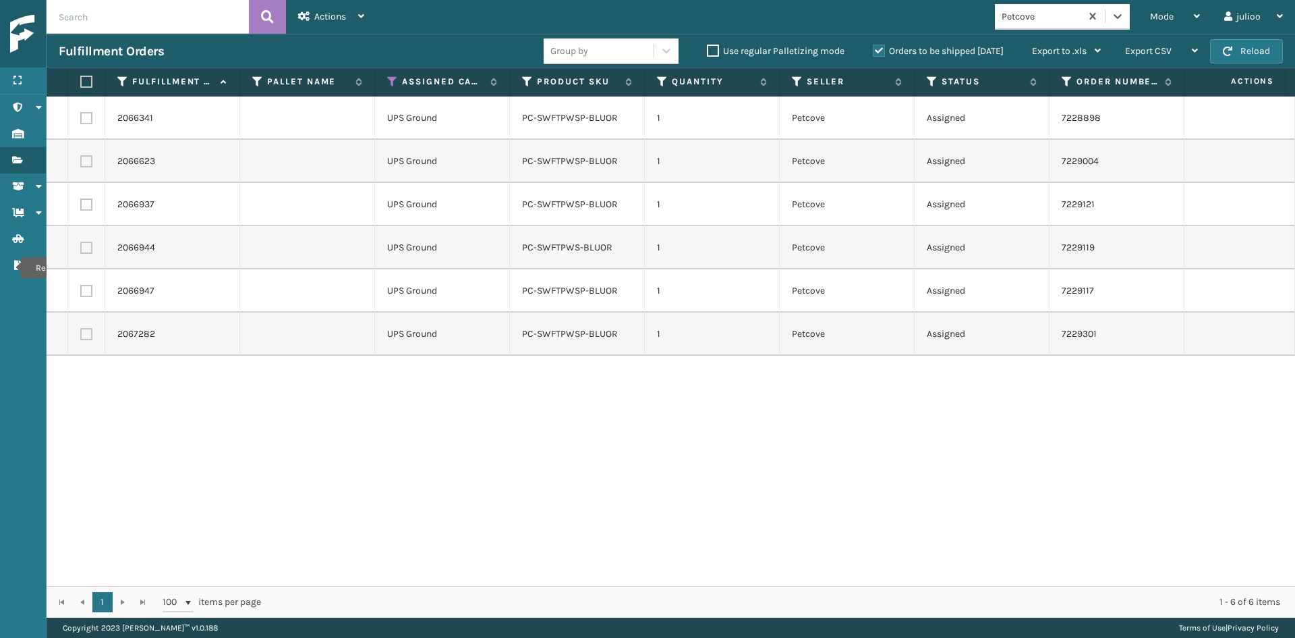
drag, startPoint x: 79, startPoint y: 86, endPoint x: 143, endPoint y: 78, distance: 64.6
click at [80, 84] on th at bounding box center [86, 81] width 37 height 29
click at [85, 84] on label at bounding box center [84, 82] width 8 height 12
click at [81, 84] on input "checkbox" at bounding box center [80, 82] width 1 height 9
checkbox input "true"
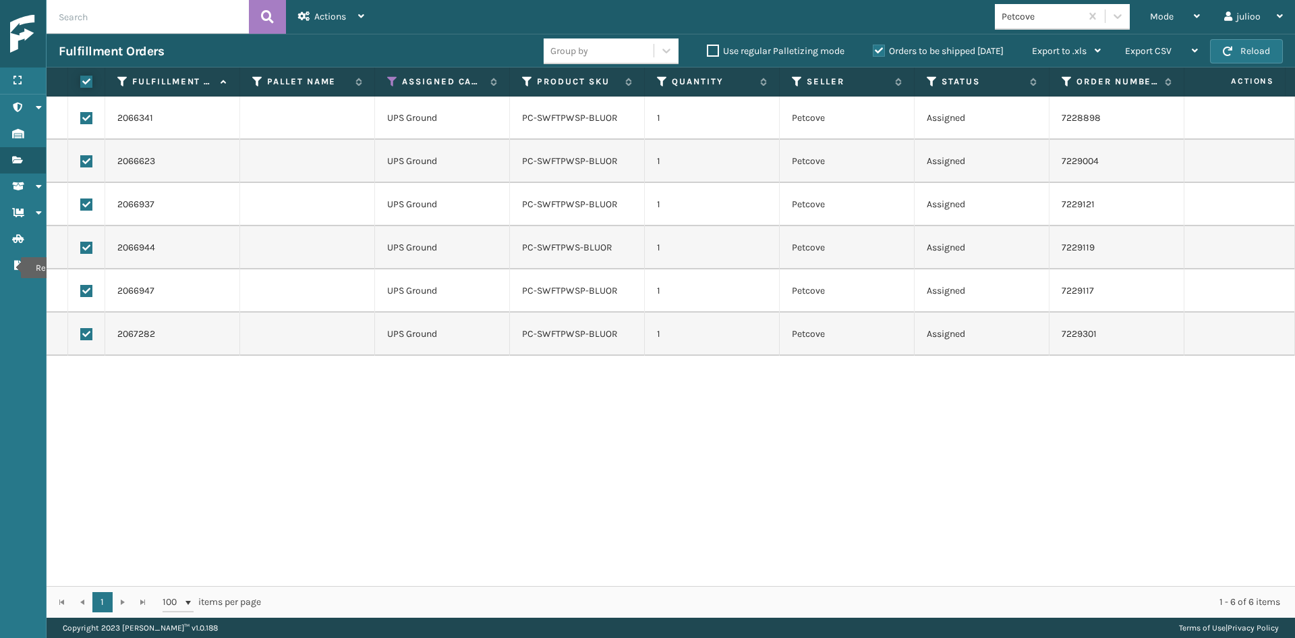
checkbox input "true"
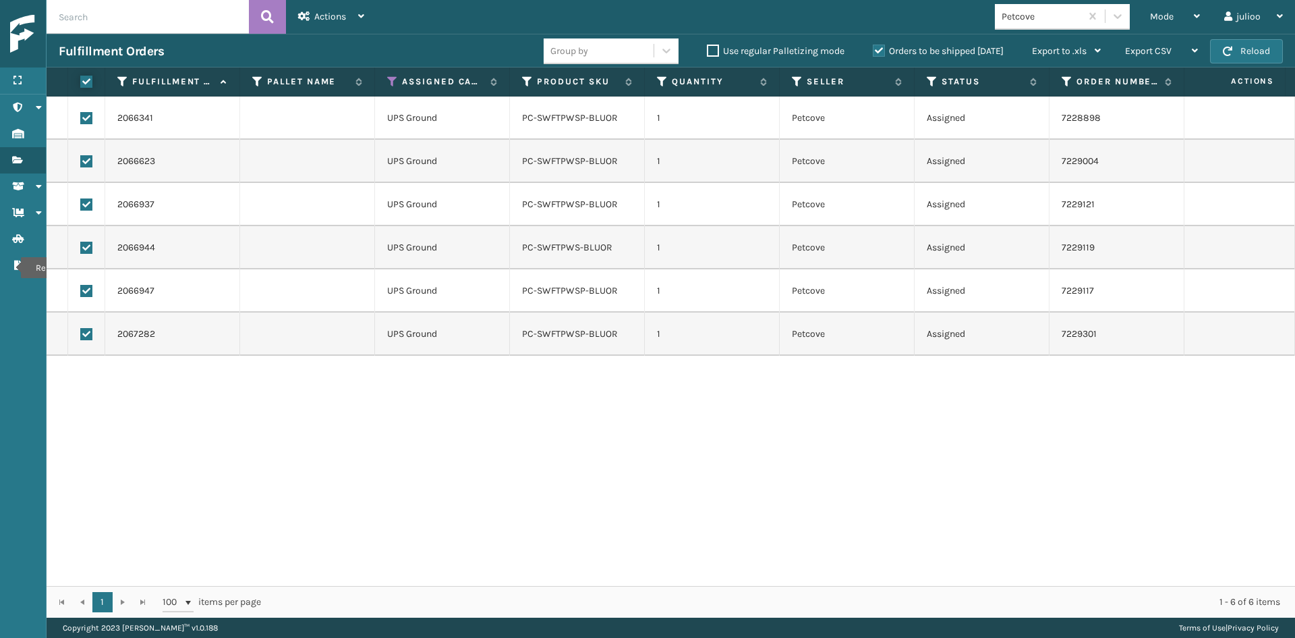
checkbox input "true"
click at [370, 14] on div "Actions Settings Remove All Filters Export Labels Create Picking Batch" at bounding box center [331, 17] width 90 height 34
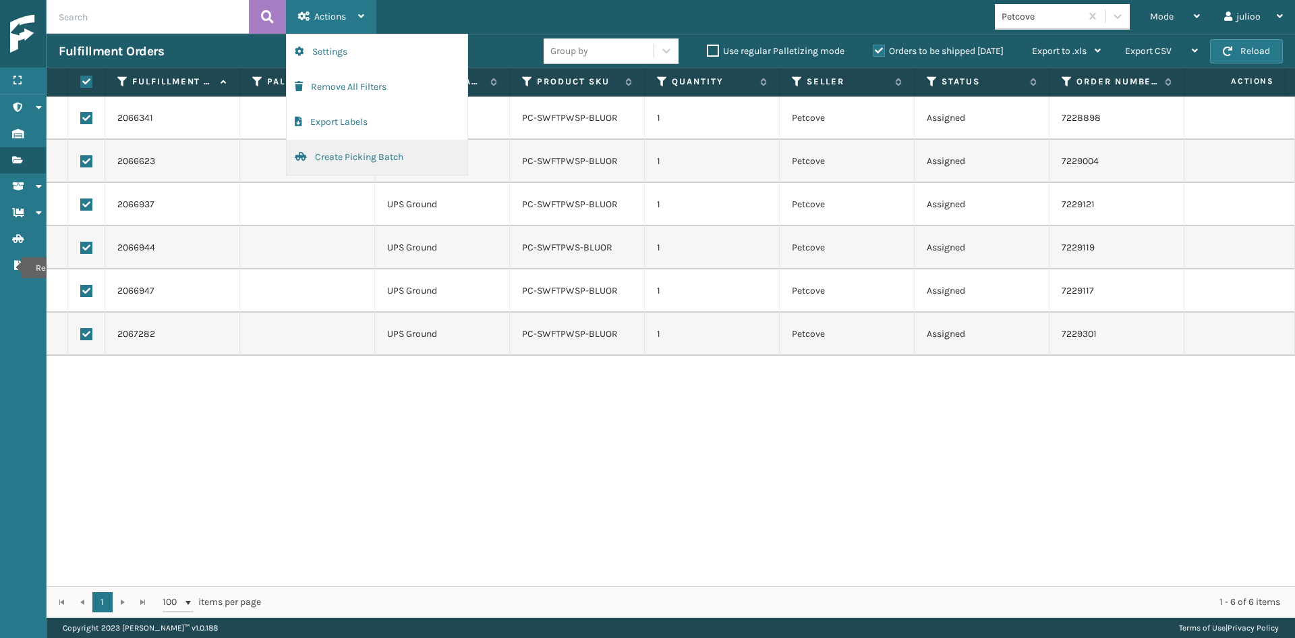
click at [349, 163] on button "Create Picking Batch" at bounding box center [377, 157] width 181 height 35
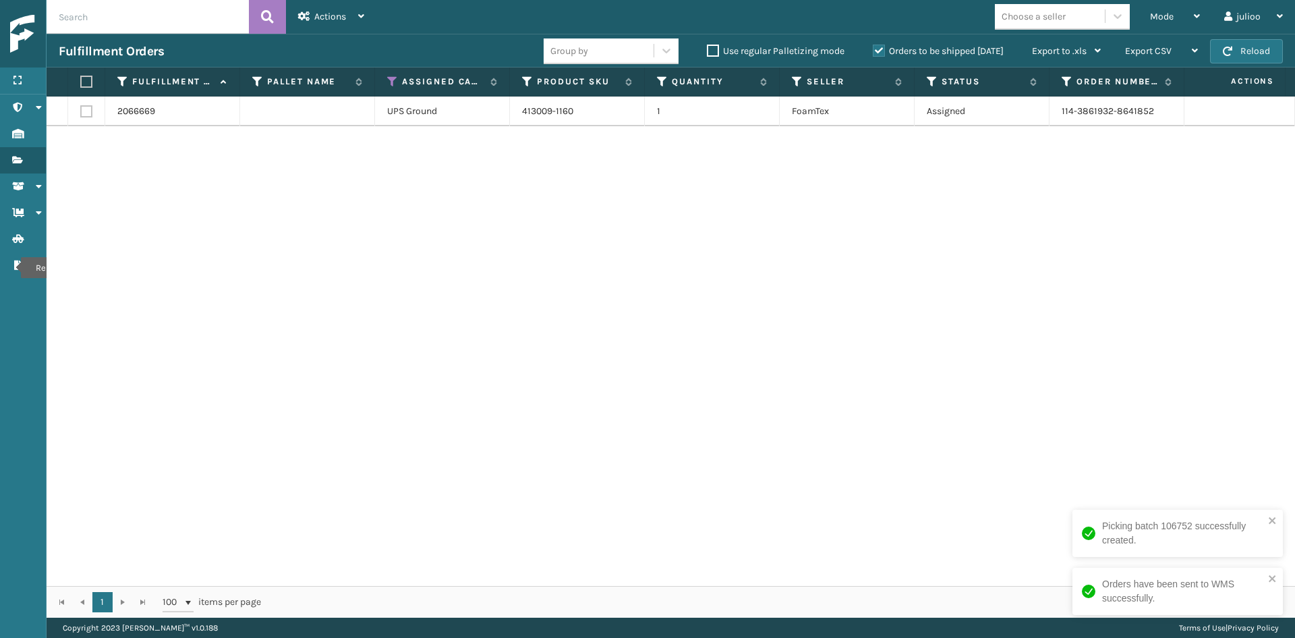
click at [81, 78] on label at bounding box center [84, 82] width 8 height 12
click at [81, 78] on input "checkbox" at bounding box center [80, 82] width 1 height 9
checkbox input "true"
drag, startPoint x: 371, startPoint y: 7, endPoint x: 376, endPoint y: 49, distance: 41.5
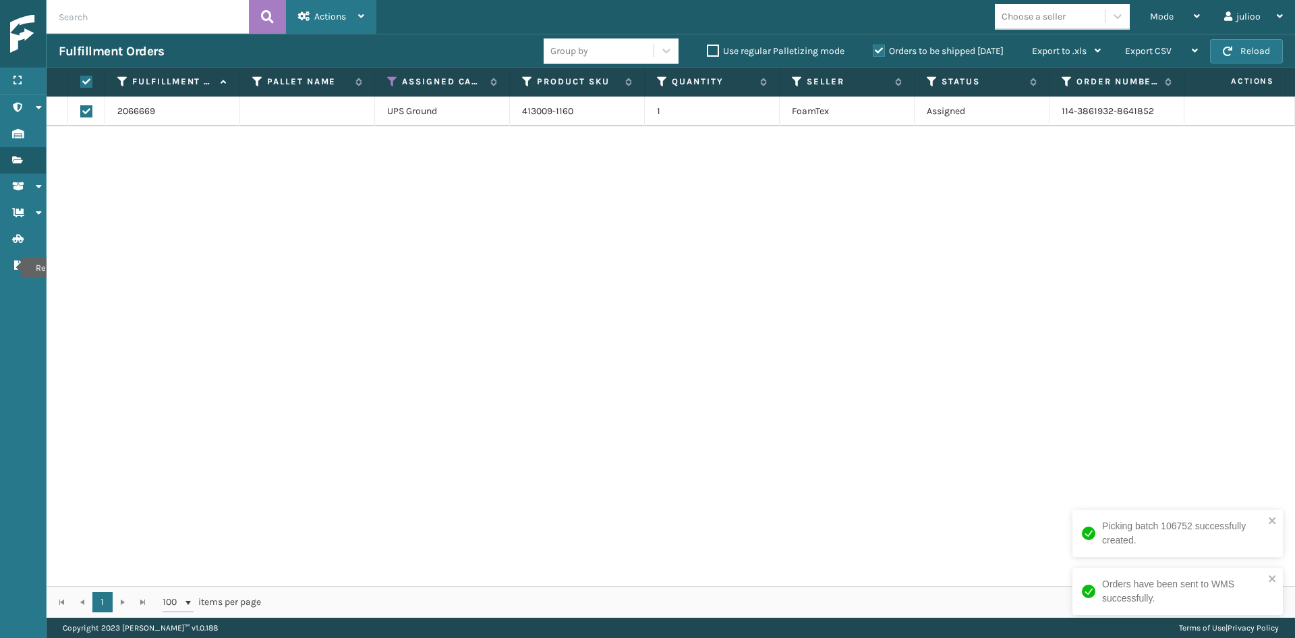
click at [370, 7] on div "Actions Settings Remove All Filters Export Labels Create Picking Batch" at bounding box center [331, 17] width 90 height 34
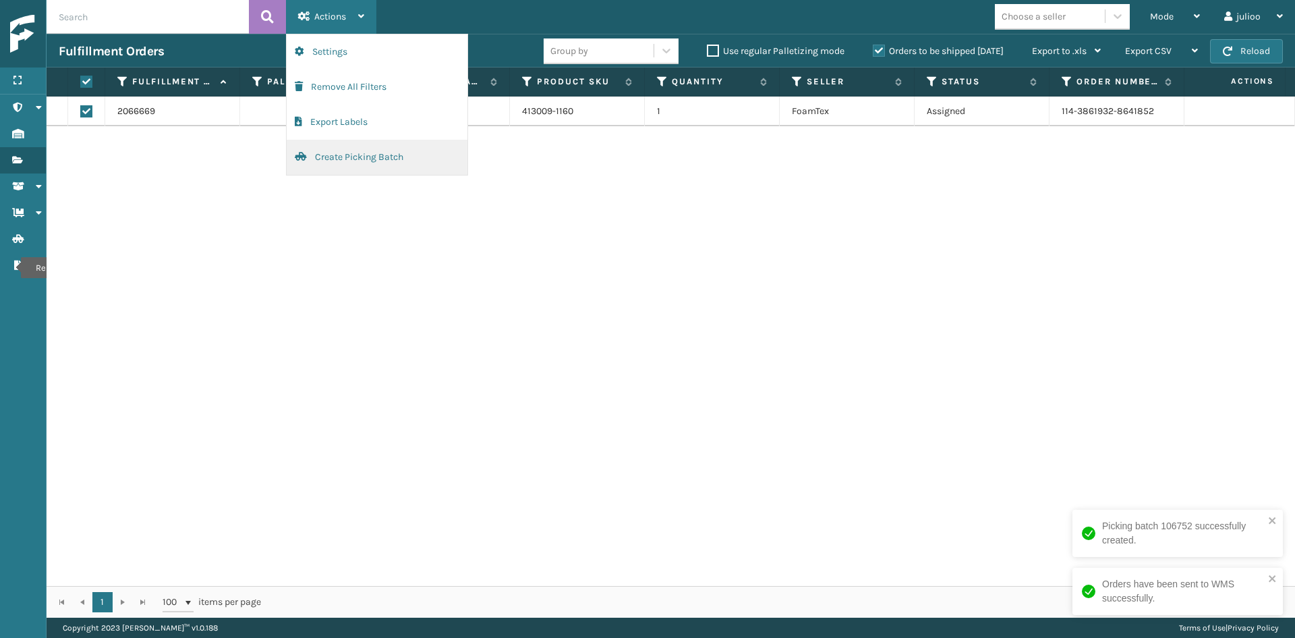
click at [378, 150] on button "Create Picking Batch" at bounding box center [377, 157] width 181 height 35
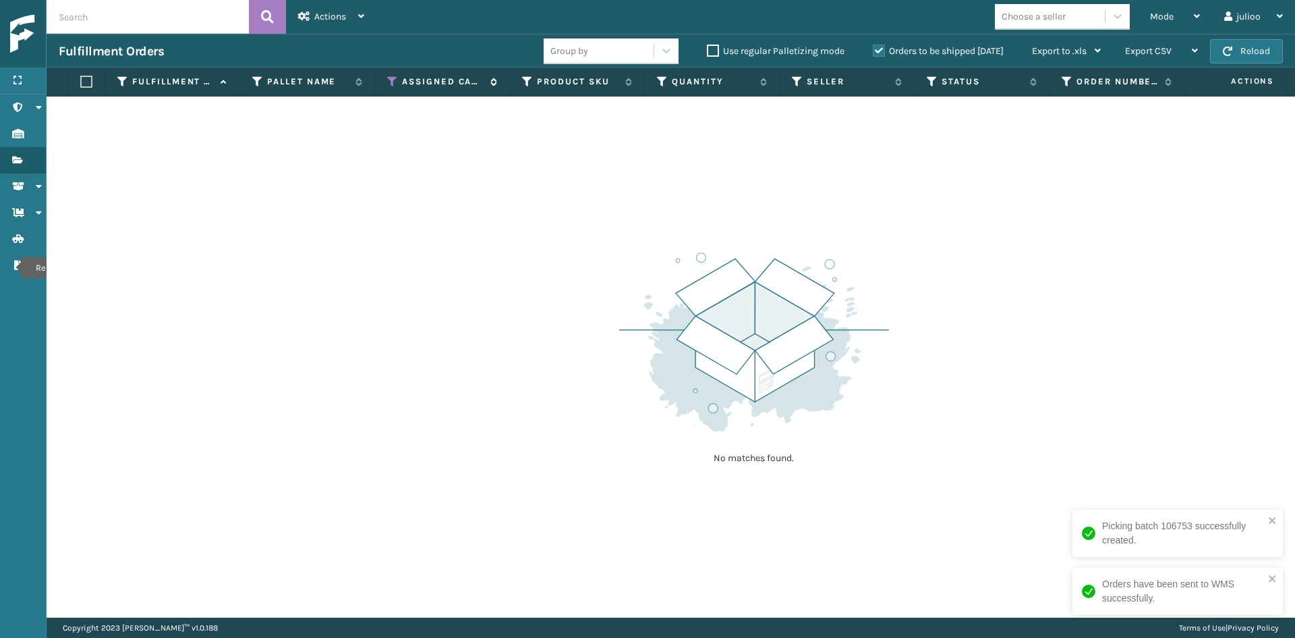
click at [395, 84] on icon at bounding box center [392, 82] width 11 height 12
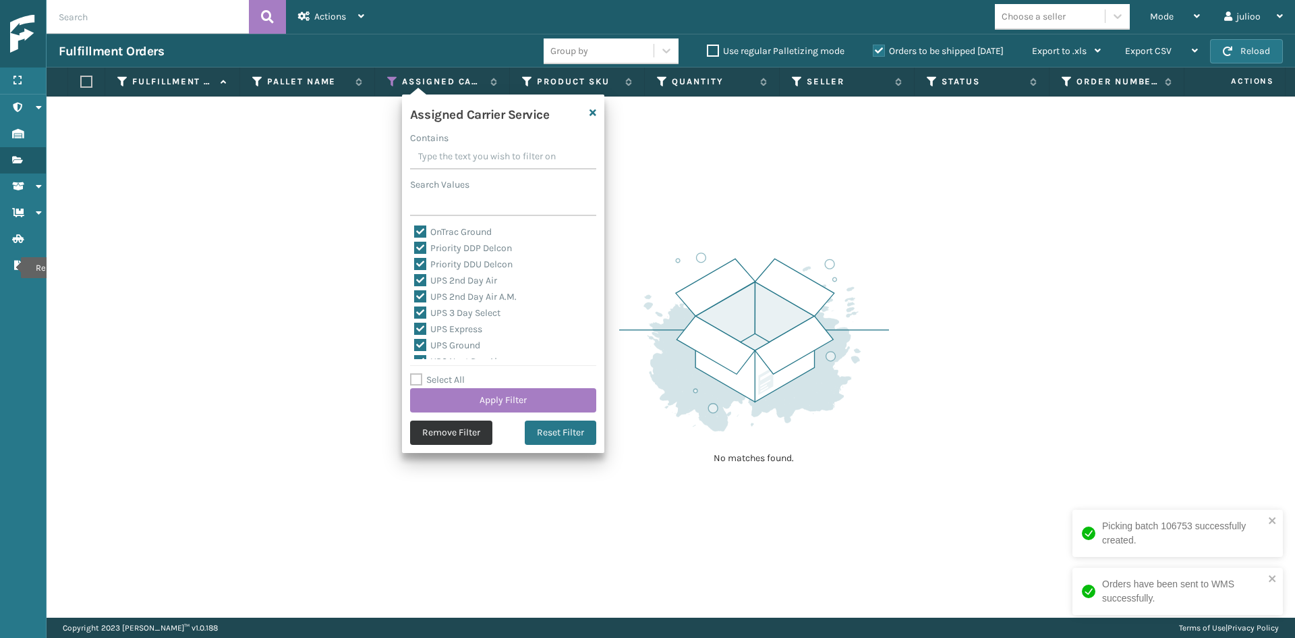
click at [443, 426] on button "Remove Filter" at bounding box center [451, 432] width 82 height 24
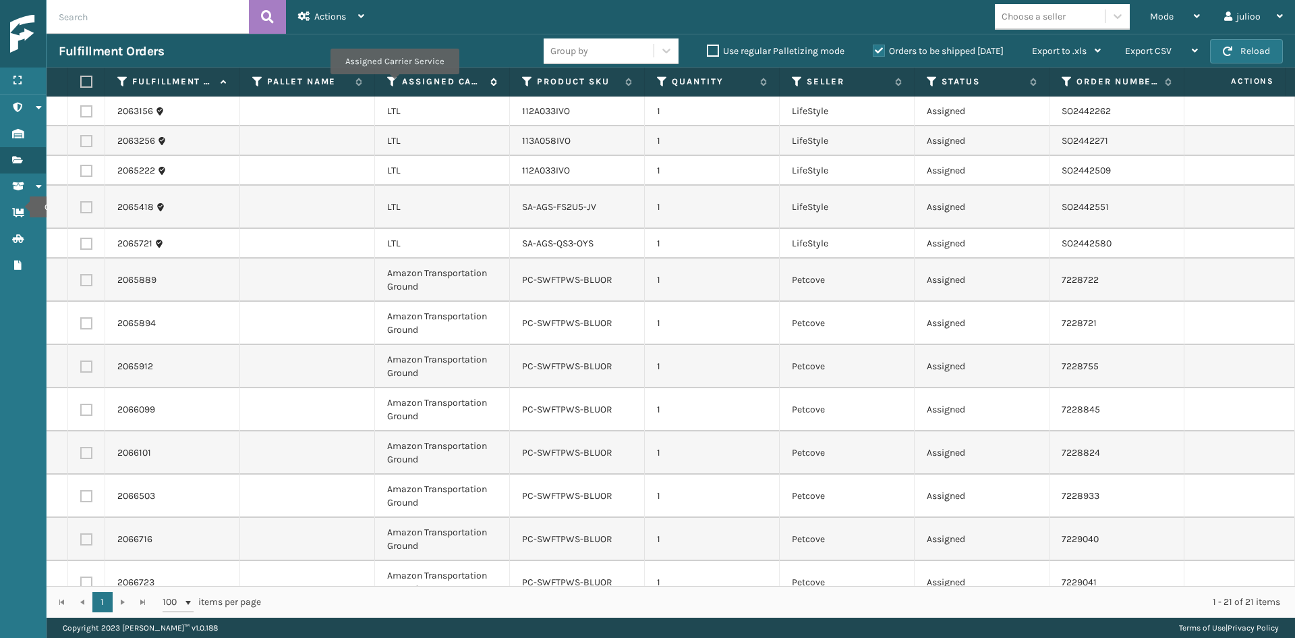
click at [394, 84] on icon at bounding box center [392, 82] width 11 height 12
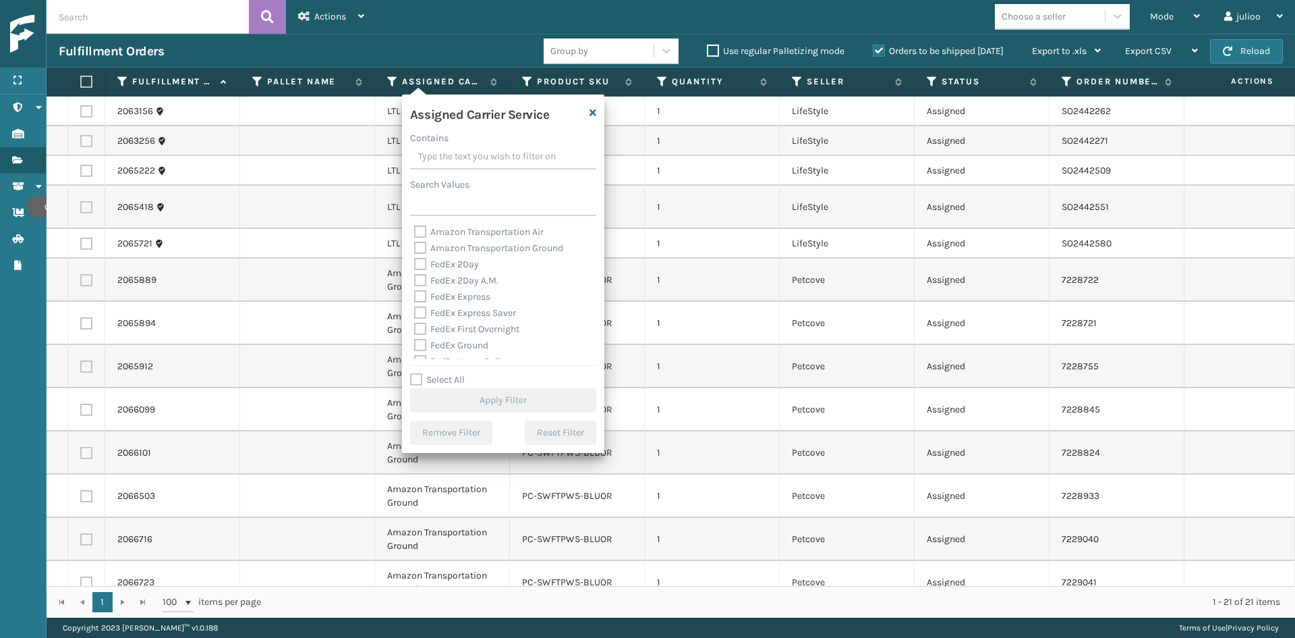
click at [505, 236] on label "Amazon Transportation Air" at bounding box center [479, 231] width 130 height 11
click at [415, 233] on input "Amazon Transportation Air" at bounding box center [414, 228] width 1 height 9
checkbox input "true"
click at [504, 247] on label "Amazon Transportation Ground" at bounding box center [488, 247] width 149 height 11
click at [415, 247] on input "Amazon Transportation Ground" at bounding box center [414, 244] width 1 height 9
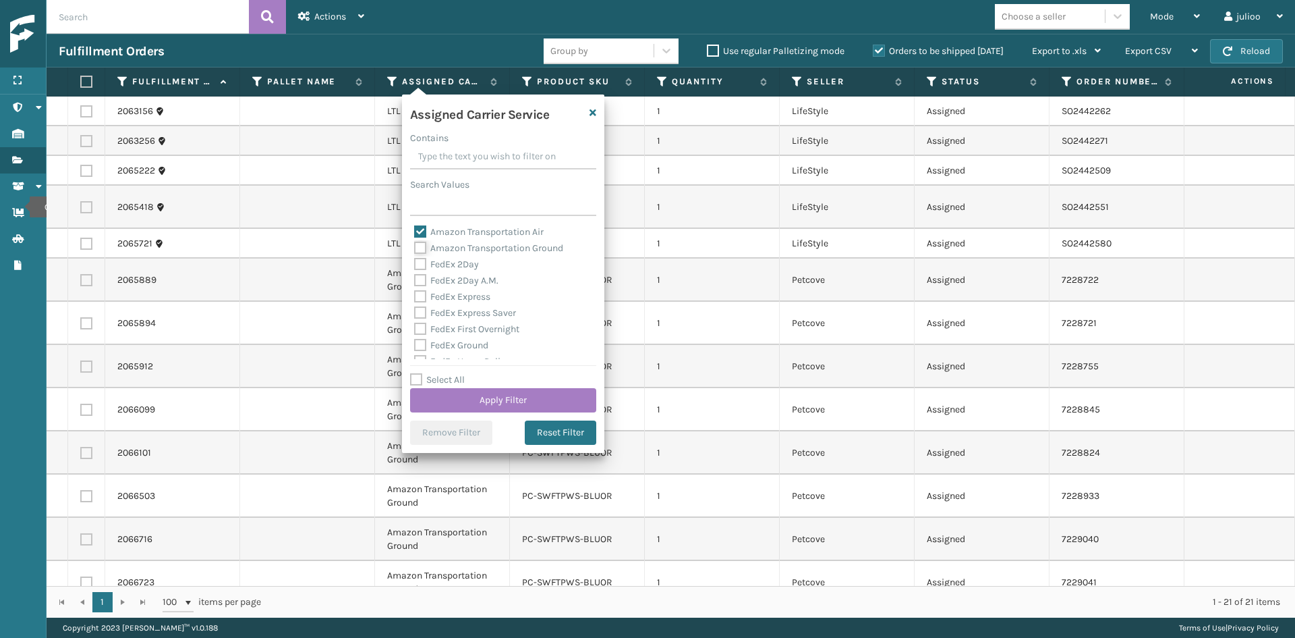
checkbox input "true"
click at [521, 403] on button "Apply Filter" at bounding box center [503, 400] width 186 height 24
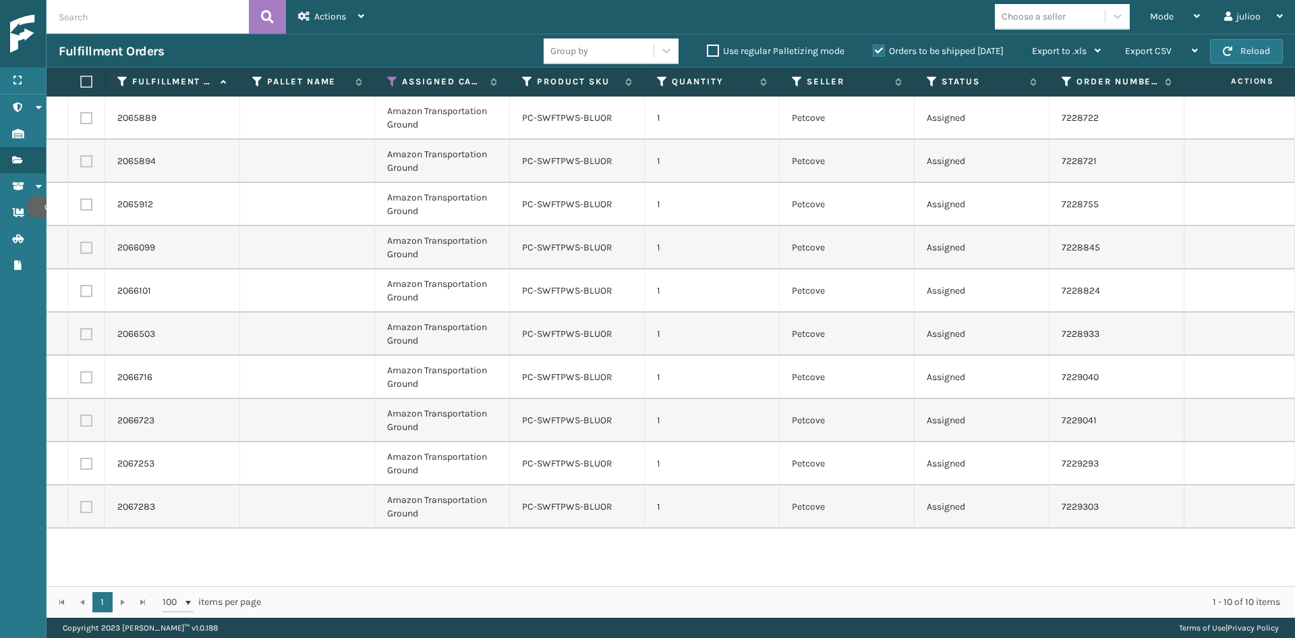
click at [88, 80] on label at bounding box center [84, 82] width 8 height 12
click at [81, 80] on input "checkbox" at bounding box center [80, 82] width 1 height 9
checkbox input "true"
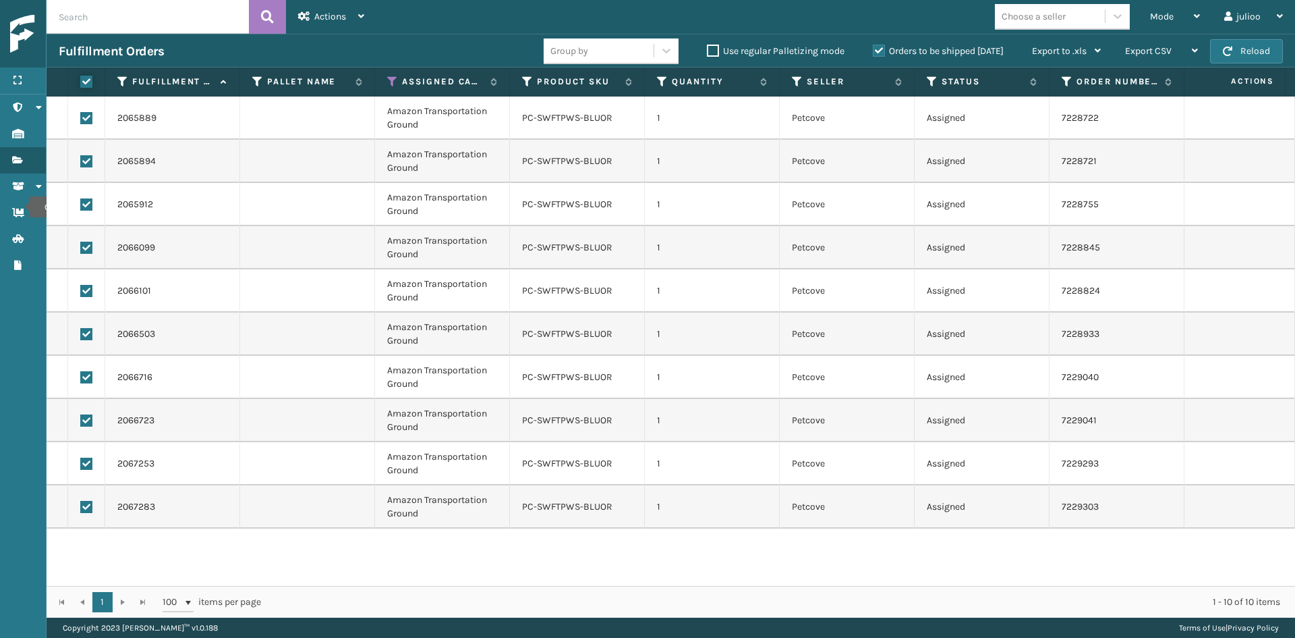
checkbox input "true"
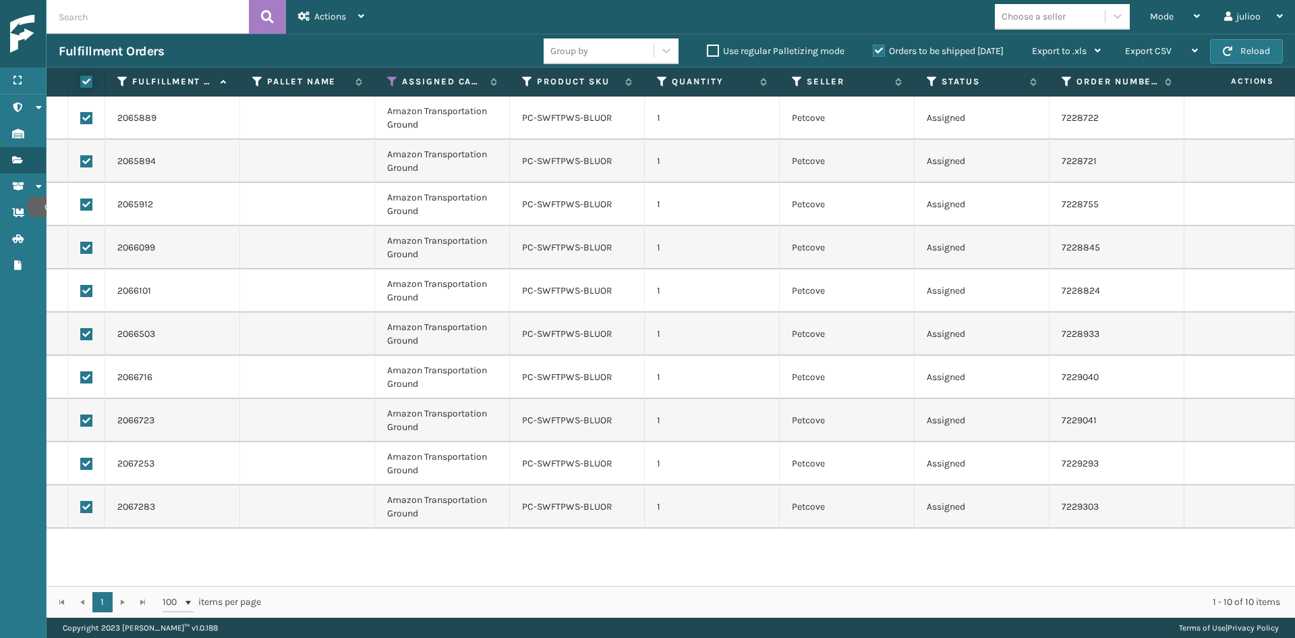
checkbox input "true"
click at [324, 20] on span "Actions" at bounding box center [330, 16] width 32 height 11
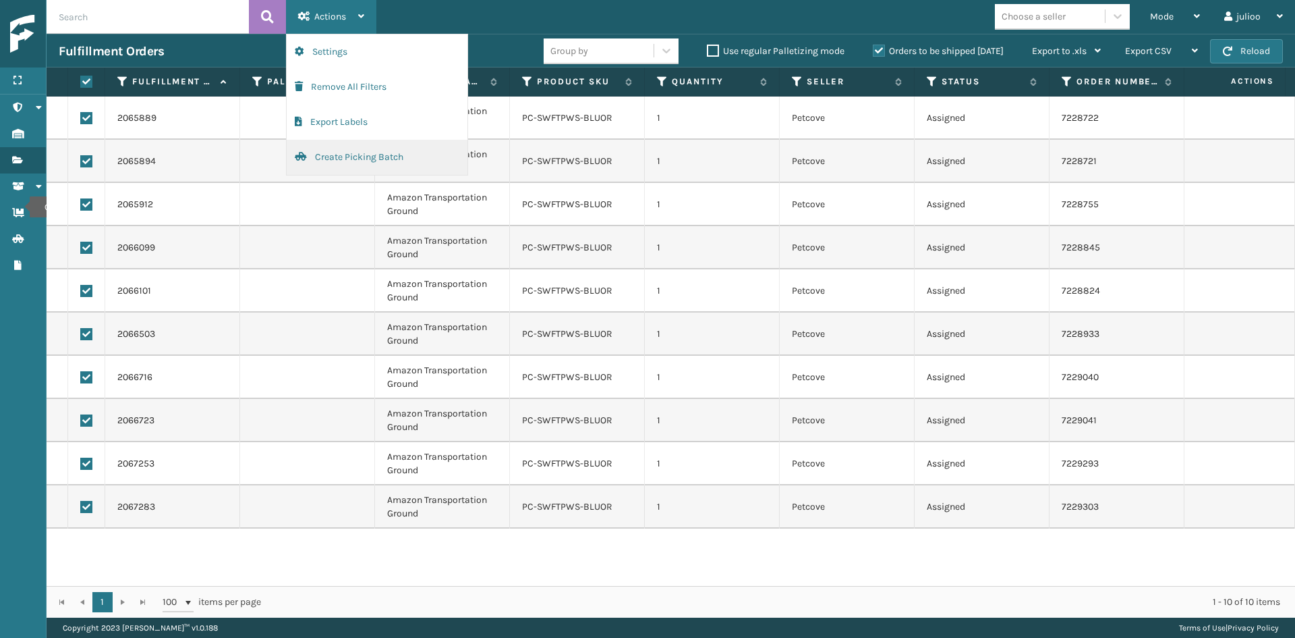
click at [323, 160] on button "Create Picking Batch" at bounding box center [377, 157] width 181 height 35
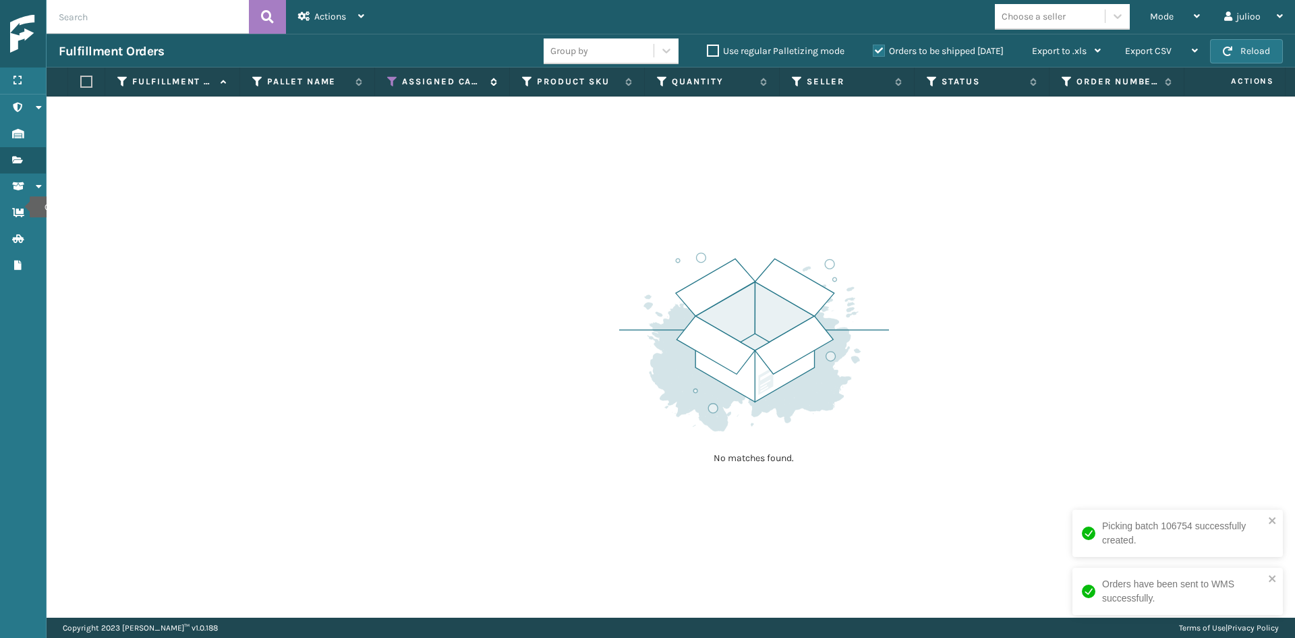
click at [396, 78] on icon at bounding box center [392, 82] width 11 height 12
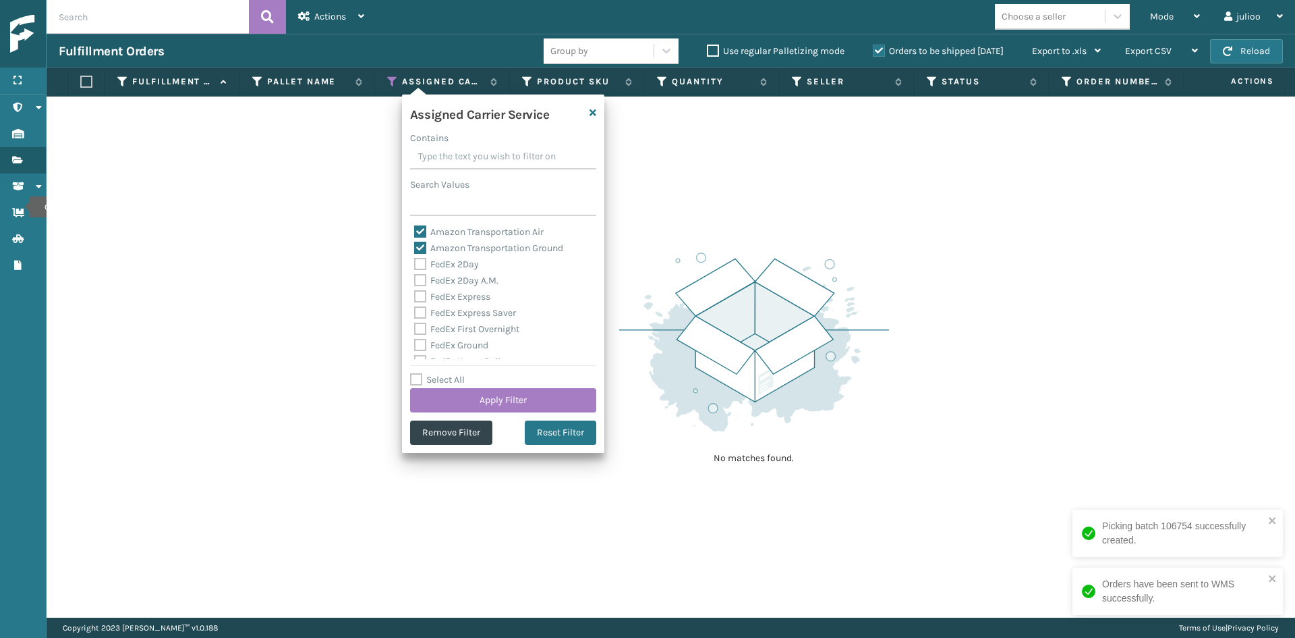
click at [495, 440] on div at bounding box center [503, 432] width 186 height 24
click at [485, 433] on button "Remove Filter" at bounding box center [451, 432] width 82 height 24
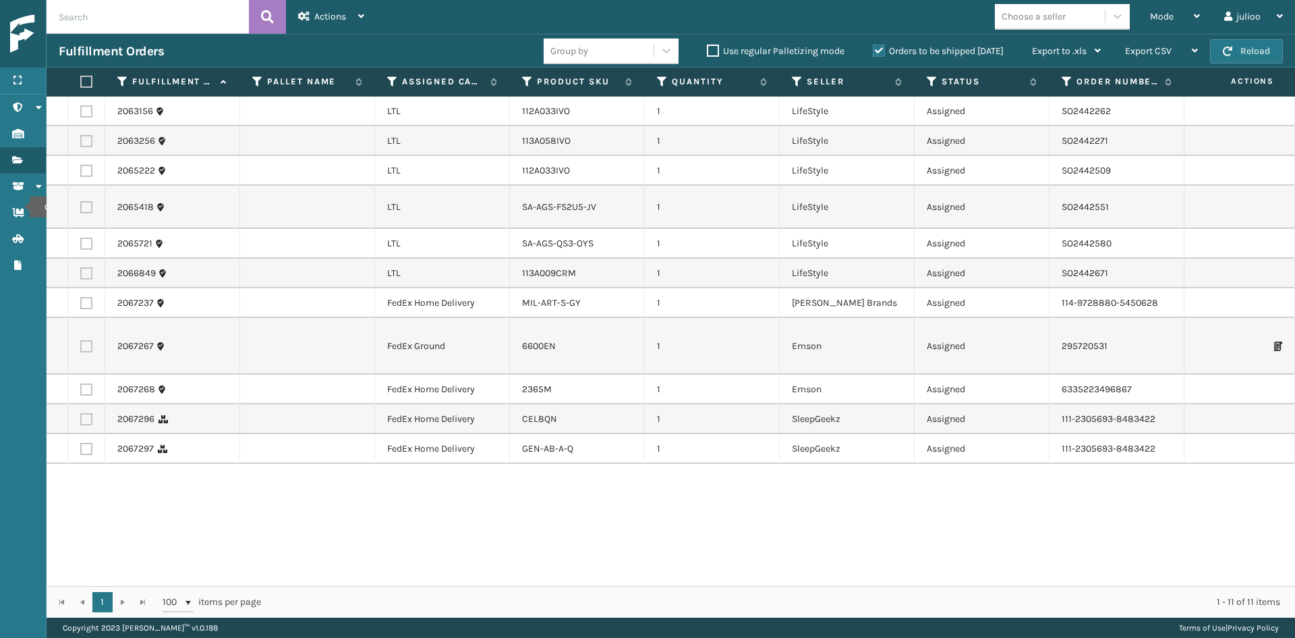
click at [92, 297] on label at bounding box center [86, 303] width 12 height 12
click at [81, 297] on input "checkbox" at bounding box center [80, 301] width 1 height 9
checkbox input "true"
click at [86, 347] on label at bounding box center [86, 346] width 12 height 12
click at [81, 347] on input "checkbox" at bounding box center [80, 344] width 1 height 9
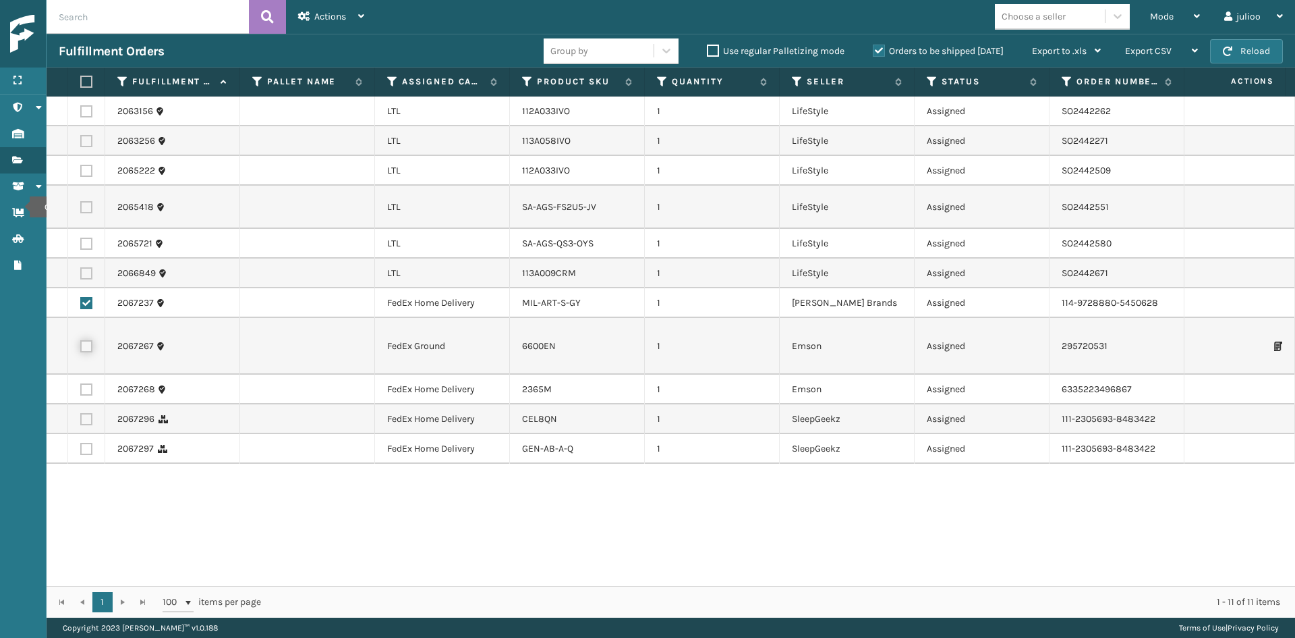
checkbox input "true"
click at [84, 389] on label at bounding box center [86, 389] width 12 height 12
click at [81, 389] on input "checkbox" at bounding box center [80, 387] width 1 height 9
checkbox input "true"
click at [87, 414] on label at bounding box center [86, 419] width 12 height 12
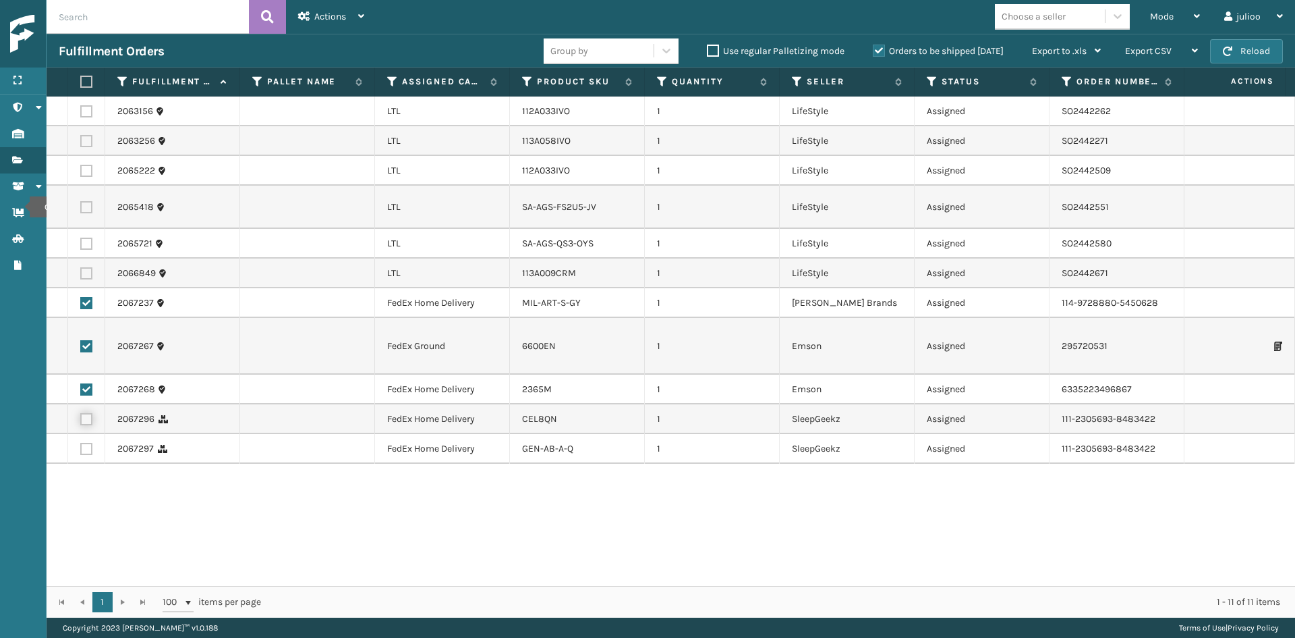
click at [81, 414] on input "checkbox" at bounding box center [80, 417] width 1 height 9
checkbox input "true"
click at [88, 453] on label at bounding box center [86, 449] width 12 height 12
click at [81, 451] on input "checkbox" at bounding box center [80, 447] width 1 height 9
checkbox input "true"
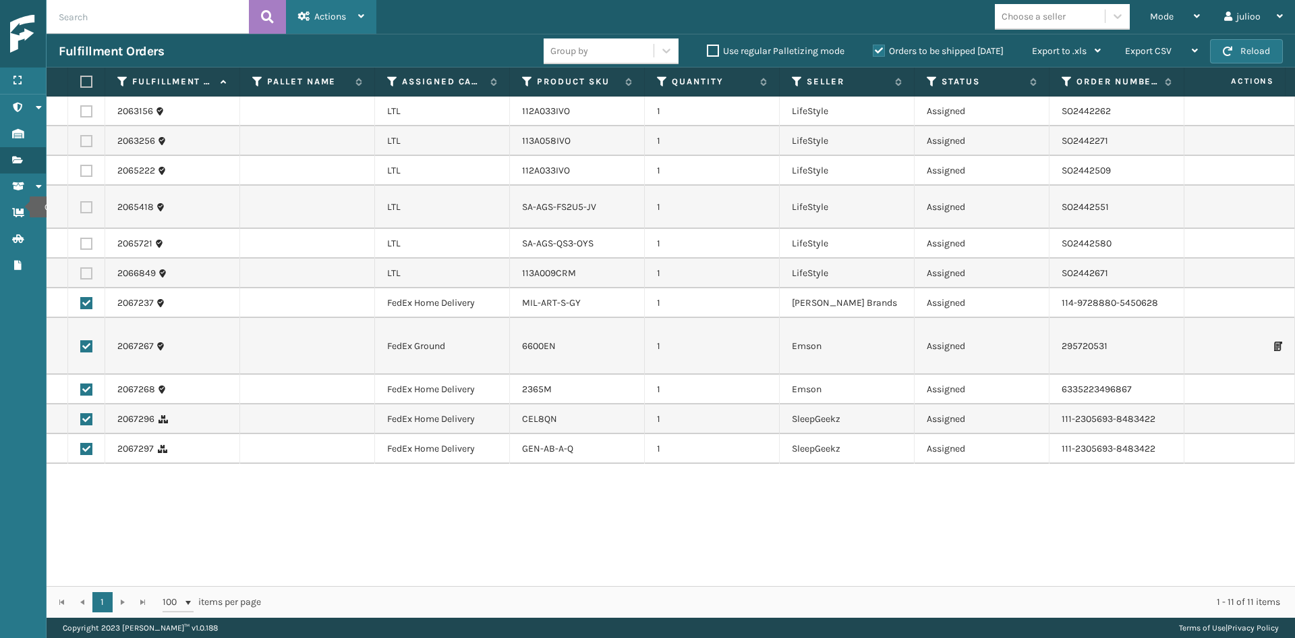
click at [332, 24] on div "Actions" at bounding box center [331, 17] width 66 height 34
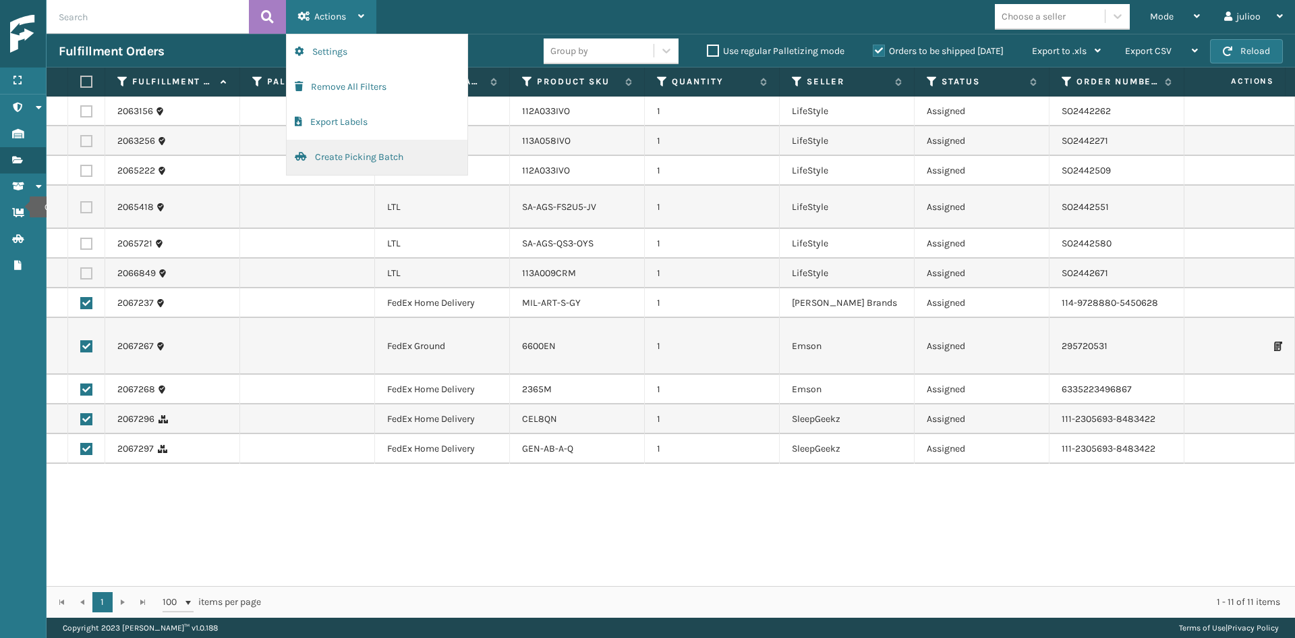
click at [327, 162] on button "Create Picking Batch" at bounding box center [377, 157] width 181 height 35
